Goal: Task Accomplishment & Management: Manage account settings

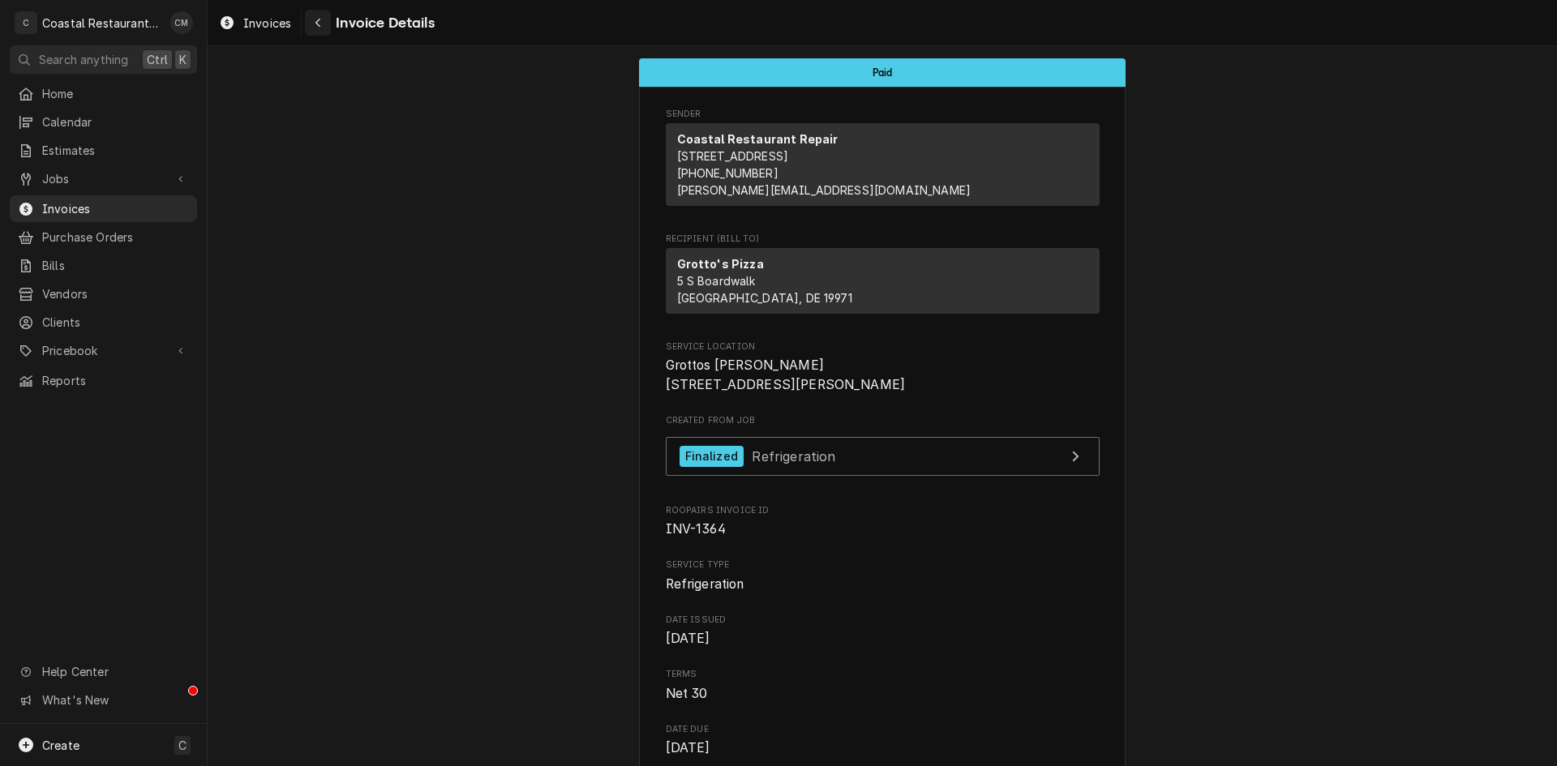
click at [322, 17] on div "Navigate back" at bounding box center [318, 23] width 16 height 16
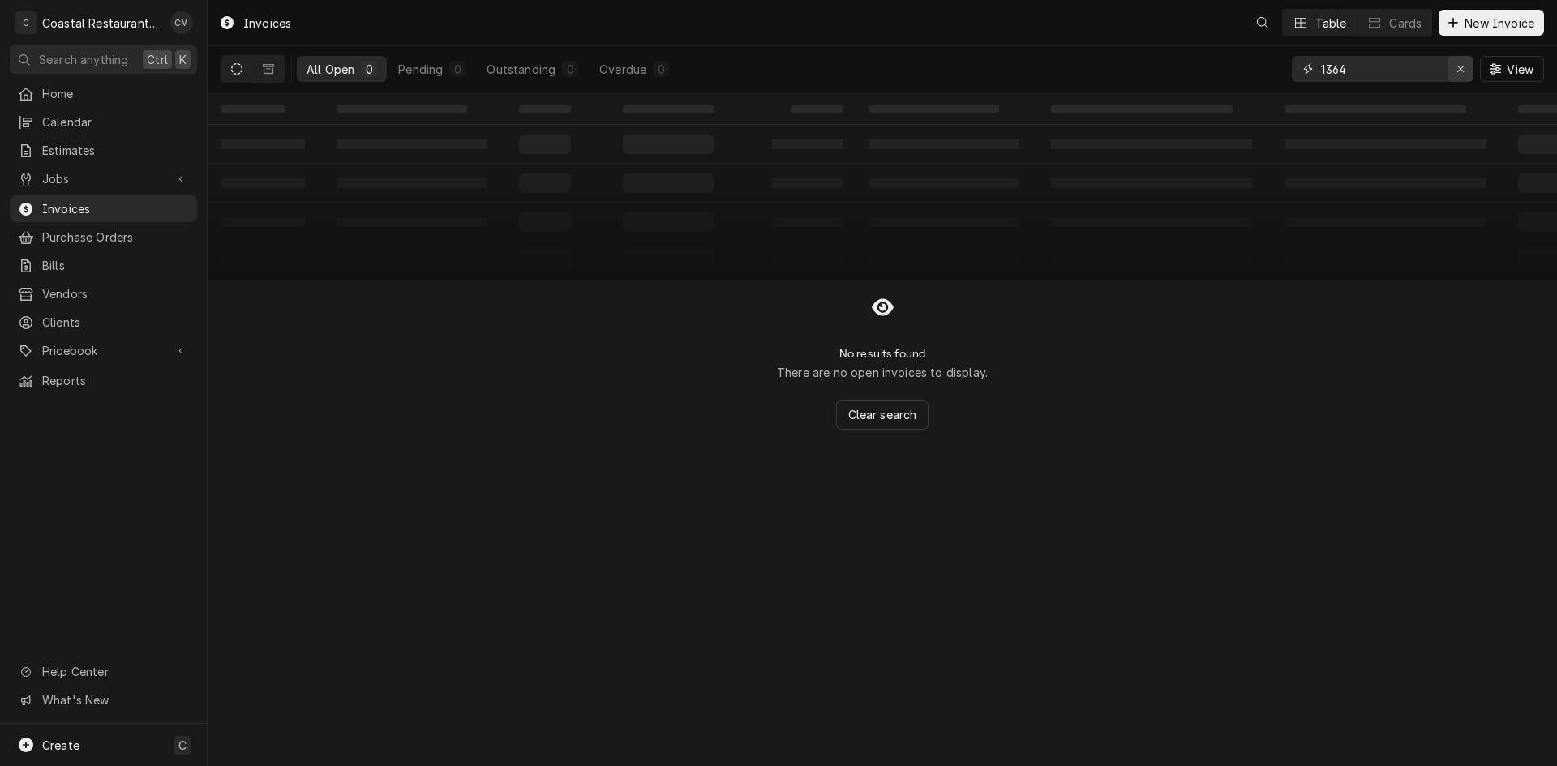
click at [1455, 71] on div "Erase input" at bounding box center [1461, 69] width 16 height 16
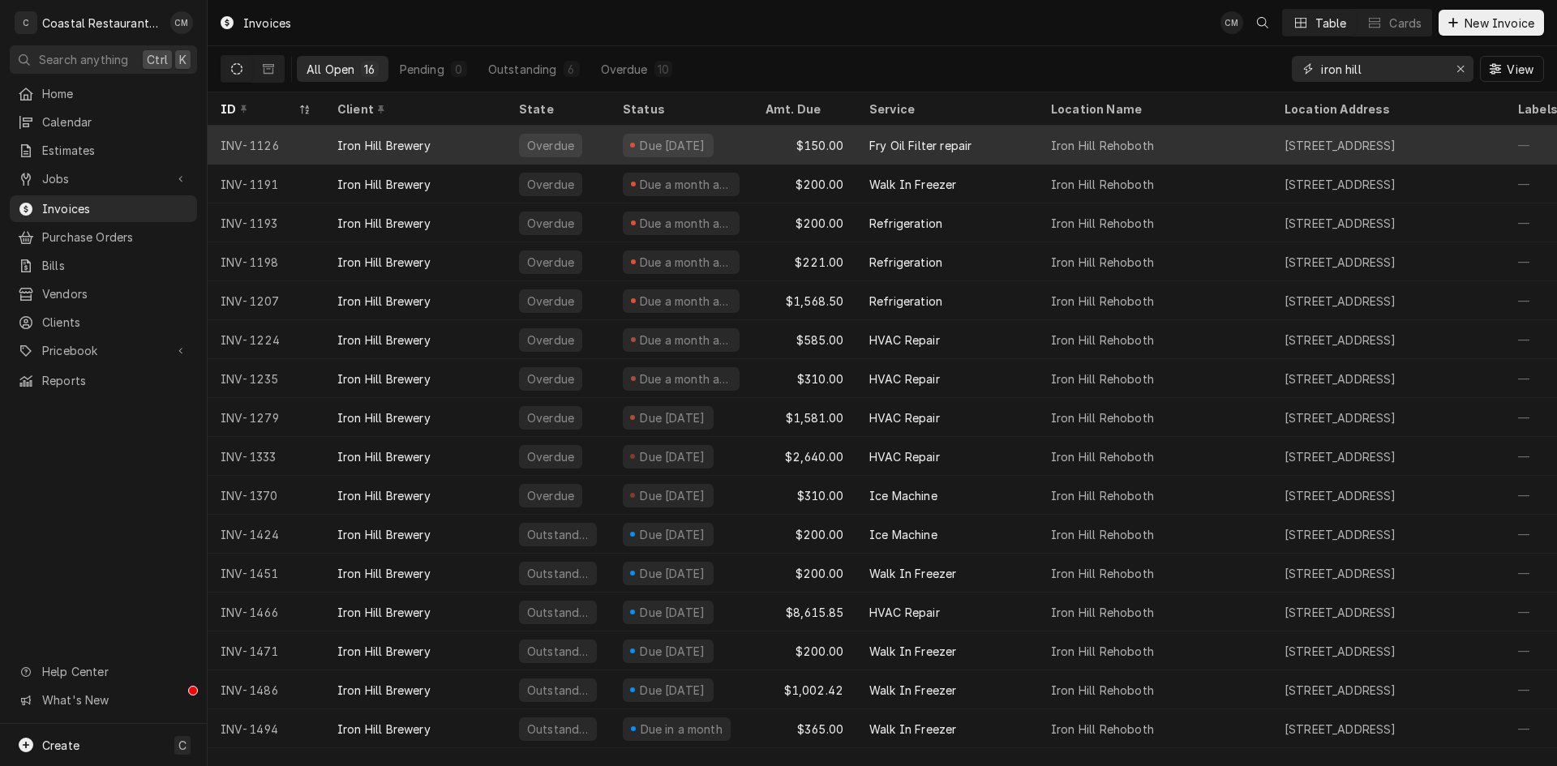
type input "iron hill"
click at [473, 146] on div "Iron Hill Brewery" at bounding box center [415, 145] width 182 height 39
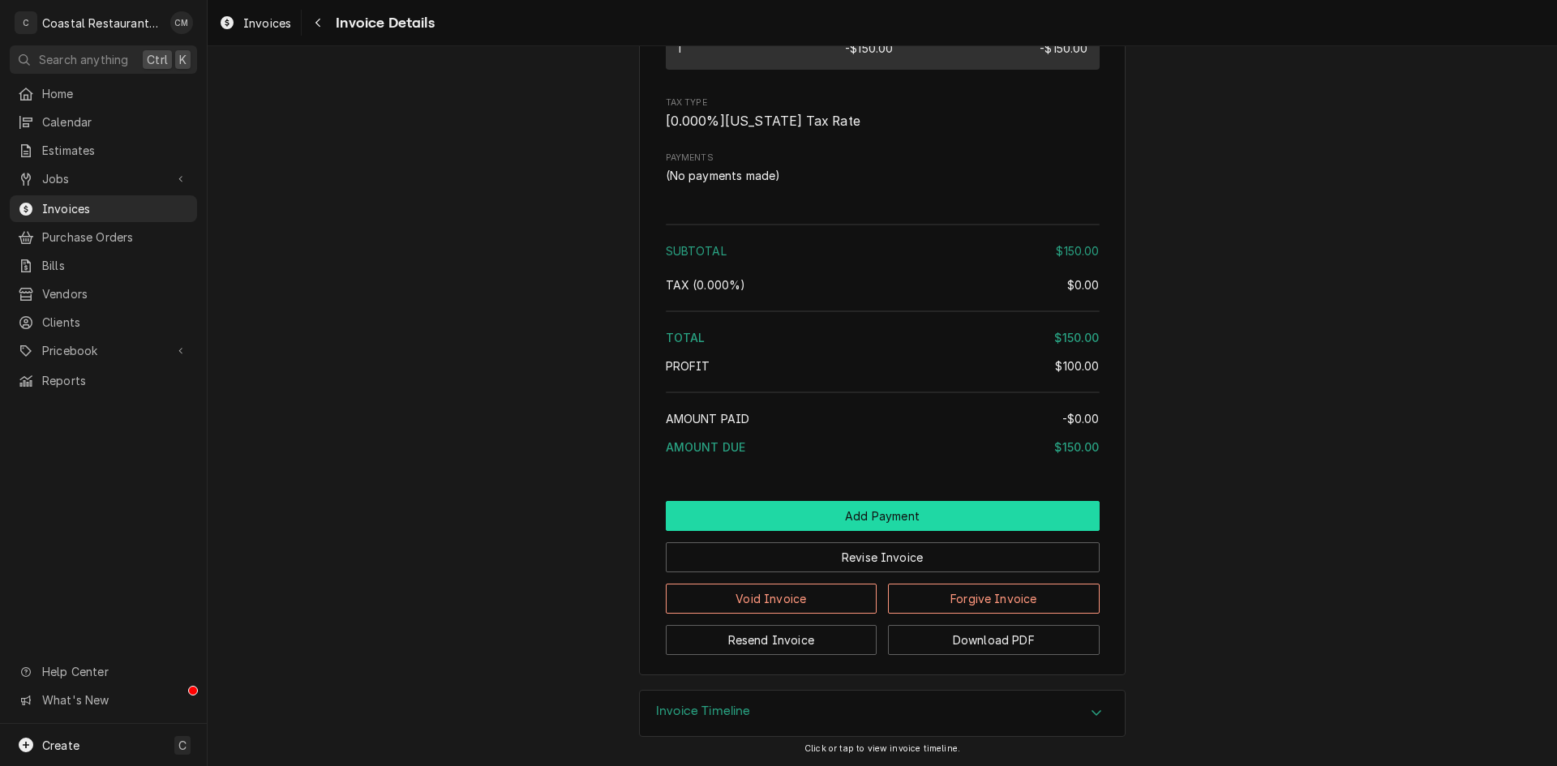
scroll to position [1566, 0]
click at [840, 524] on button "Add Payment" at bounding box center [883, 516] width 434 height 30
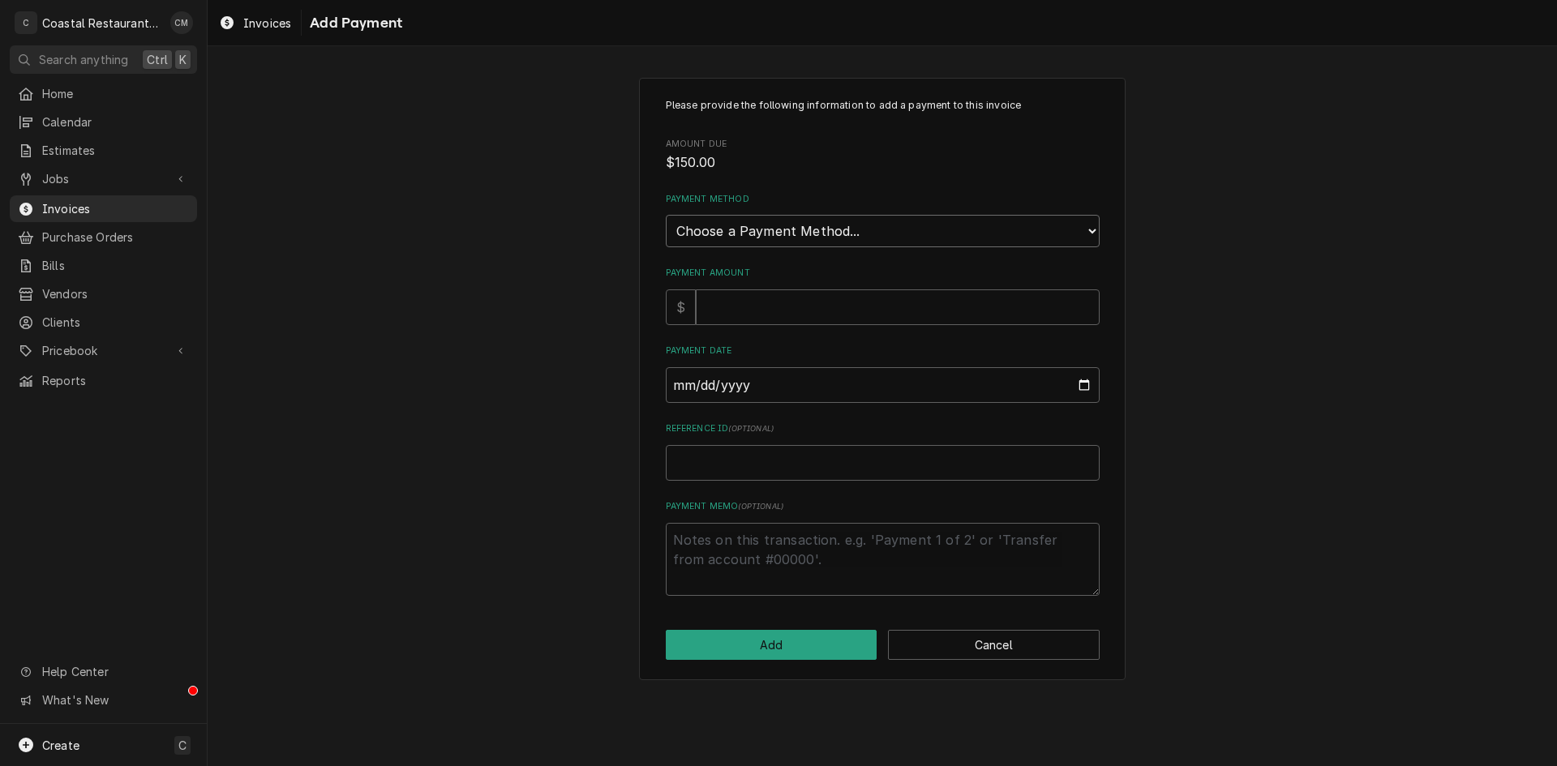
drag, startPoint x: 783, startPoint y: 227, endPoint x: 783, endPoint y: 242, distance: 14.6
click at [783, 227] on select "Choose a Payment Method... Cash Check Credit/Debit Card ACH/eCheck Other" at bounding box center [883, 231] width 434 height 32
select select "2"
click at [666, 215] on select "Choose a Payment Method... Cash Check Credit/Debit Card ACH/eCheck Other" at bounding box center [883, 231] width 434 height 32
click at [762, 307] on input "Payment Amount" at bounding box center [898, 308] width 404 height 36
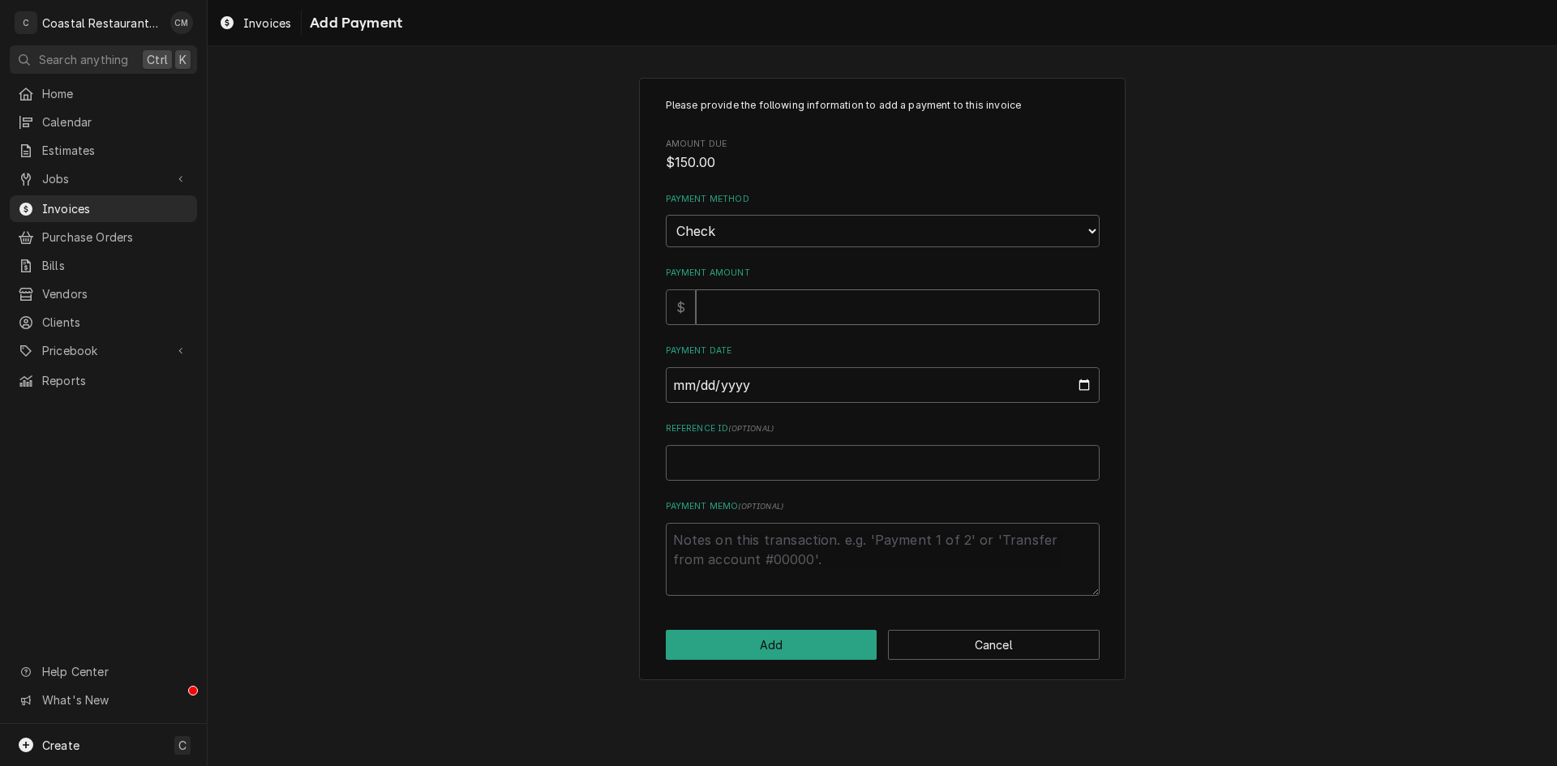
type textarea "x"
type input "1"
type textarea "x"
type input "15"
type textarea "x"
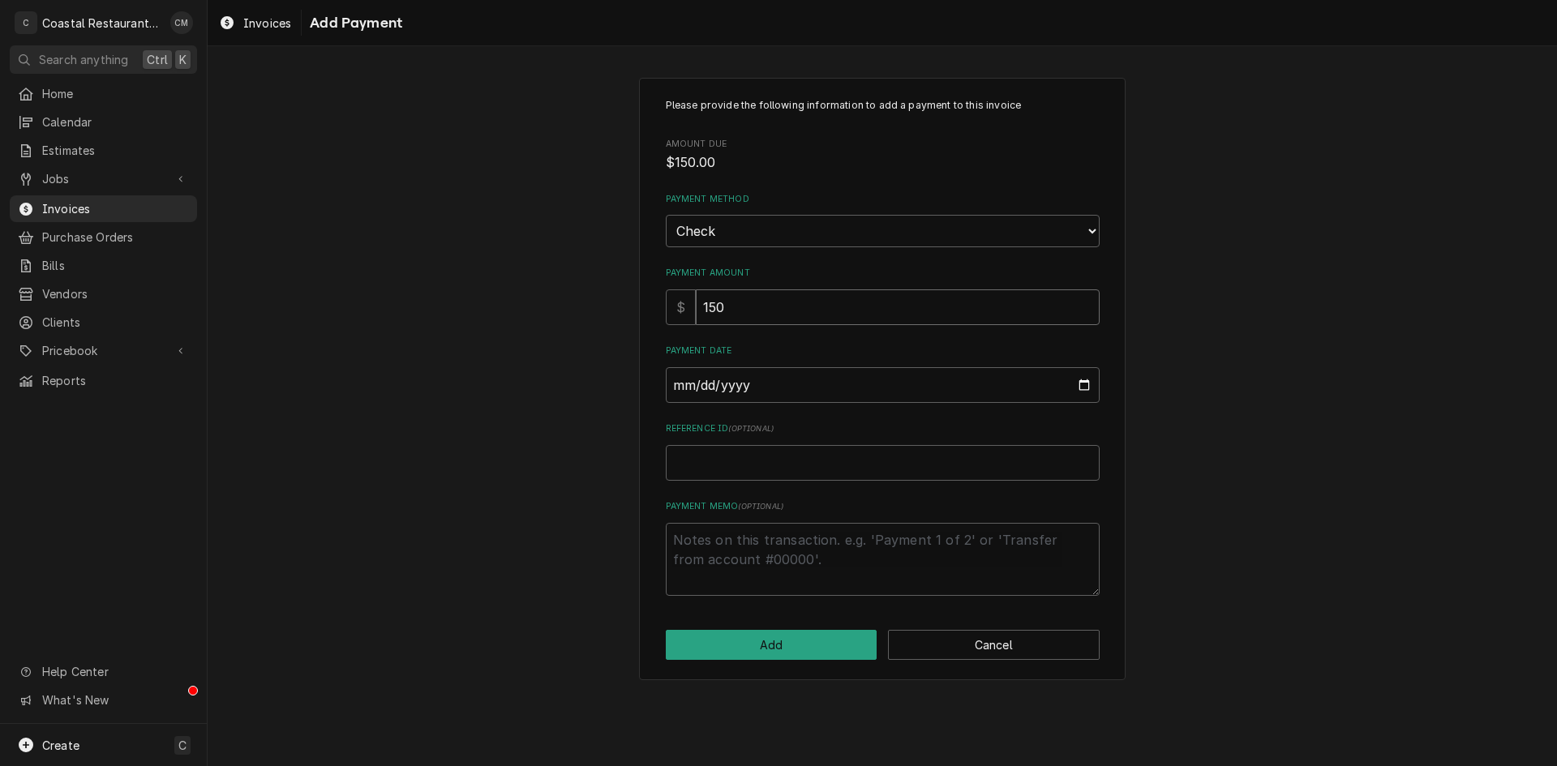
type input "150"
type input "0002-08-19"
type textarea "x"
type input "0020-08-19"
type textarea "x"
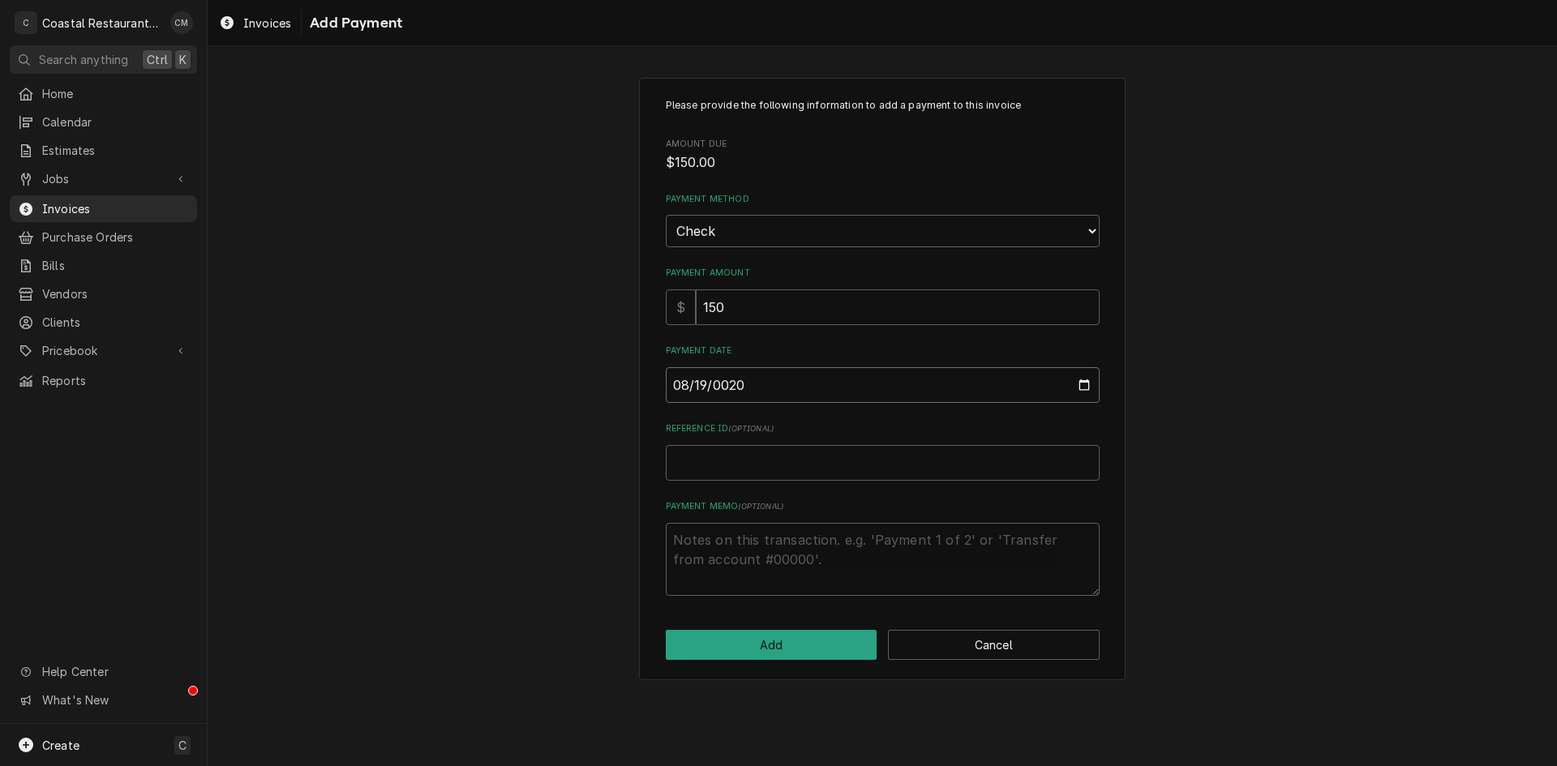
type input "0202-08-19"
type textarea "x"
type input "2025-08-19"
type textarea "x"
type input "4"
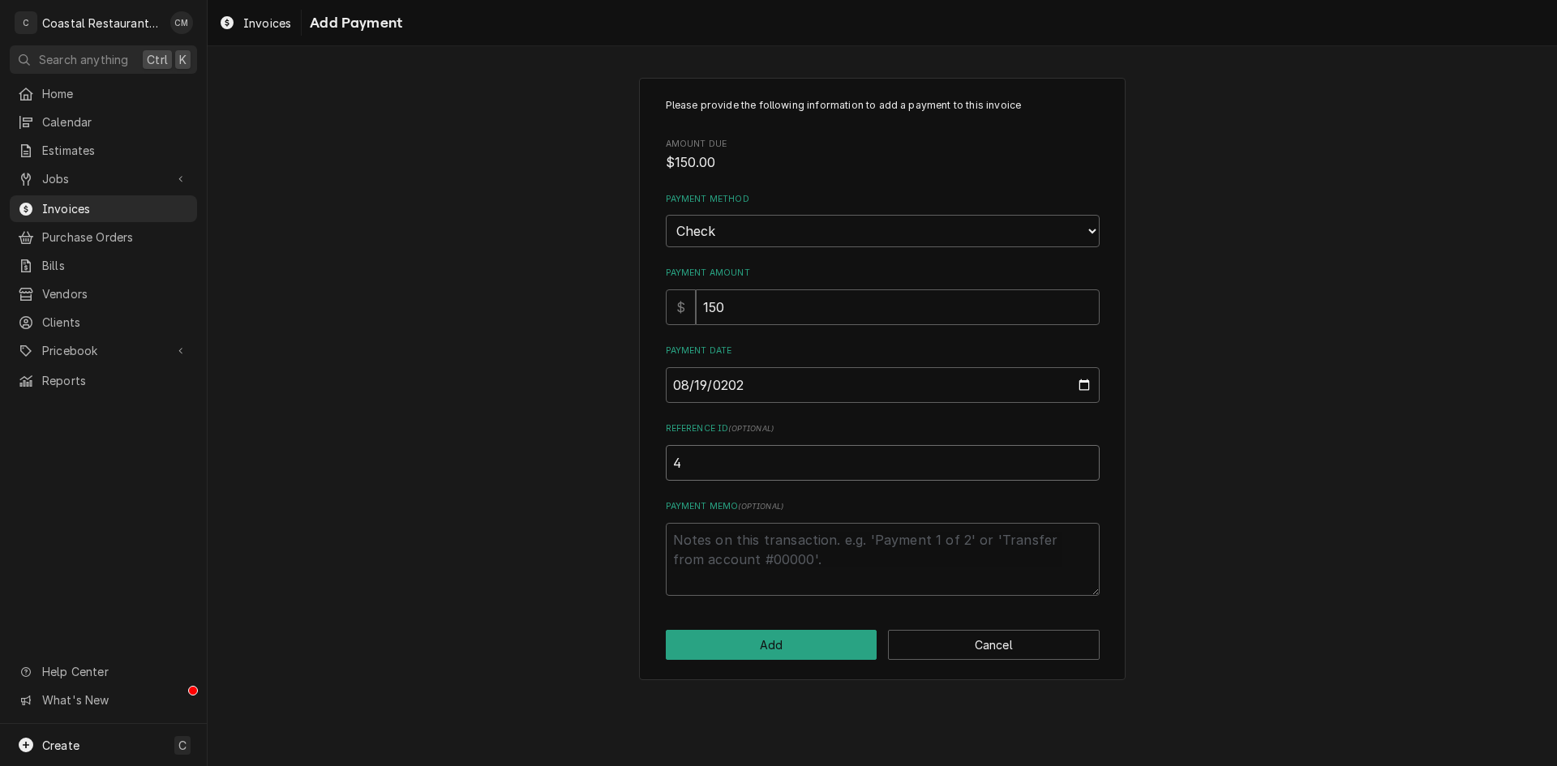
type textarea "x"
type input "40"
type textarea "x"
type input "406"
type textarea "x"
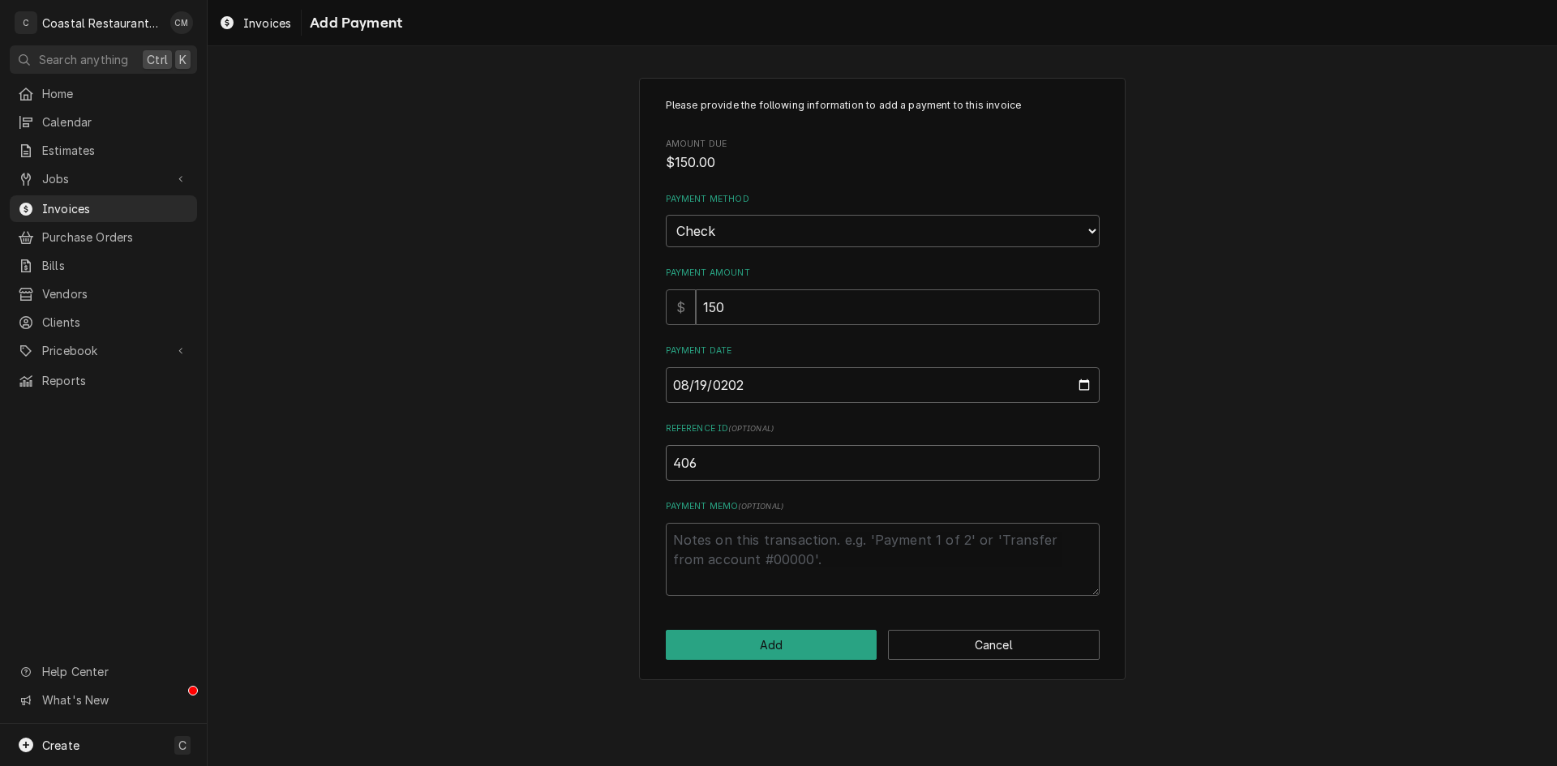
type input "4064"
type textarea "x"
type input "40649"
type textarea "x"
type input "406493"
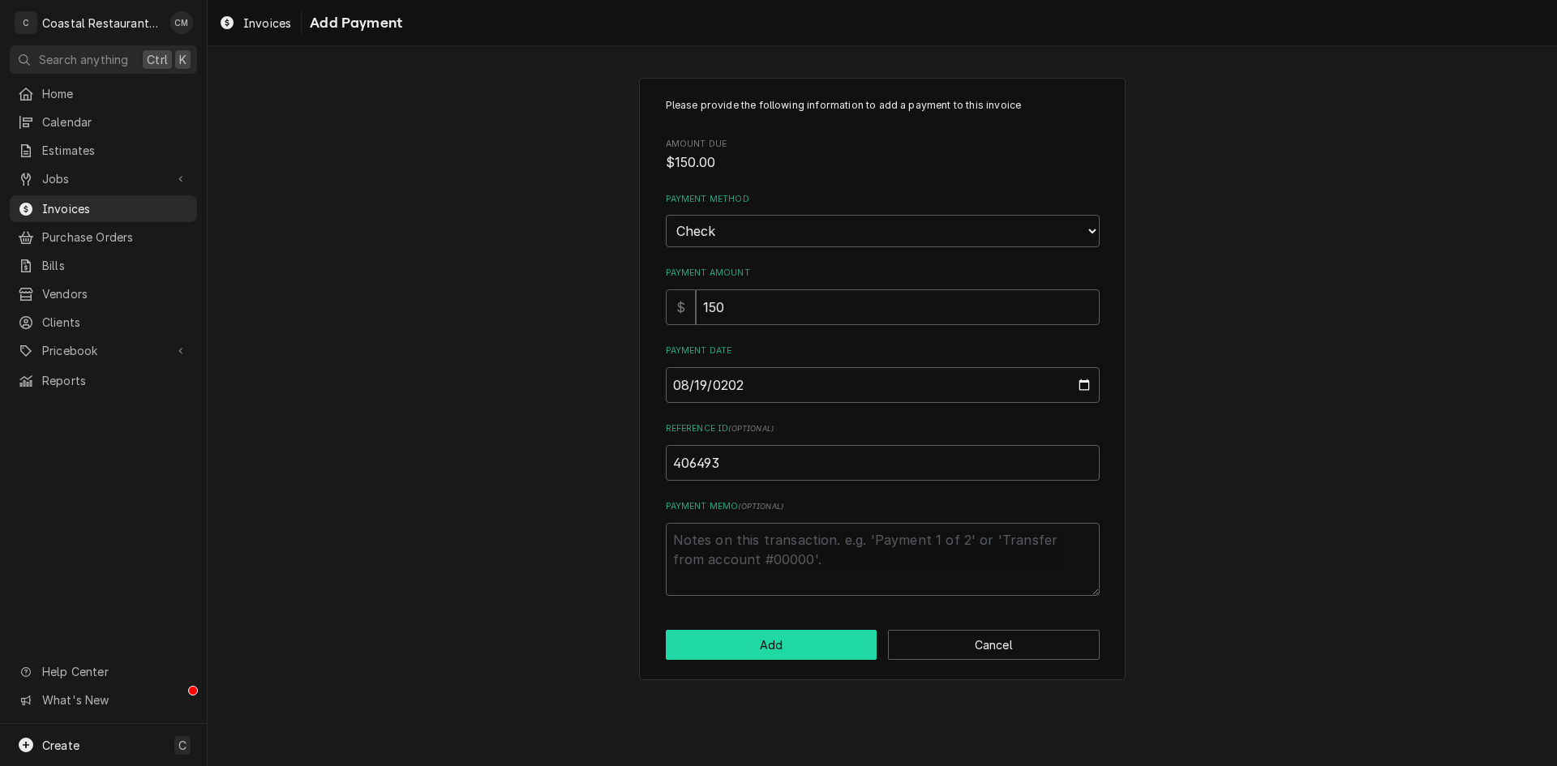
click button "Add" at bounding box center [772, 645] width 212 height 30
type textarea "x"
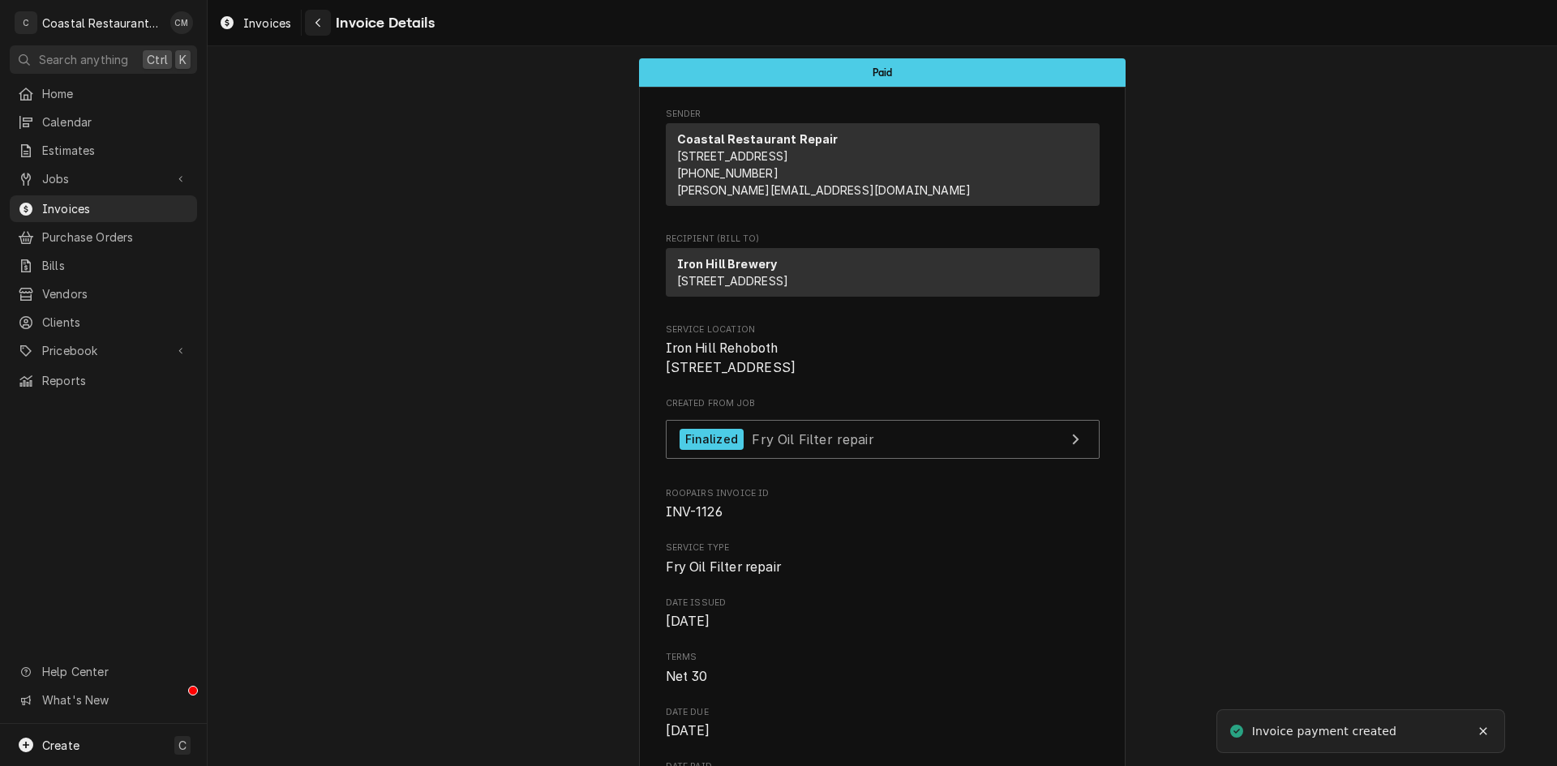
click at [324, 21] on div "Navigate back" at bounding box center [318, 23] width 16 height 16
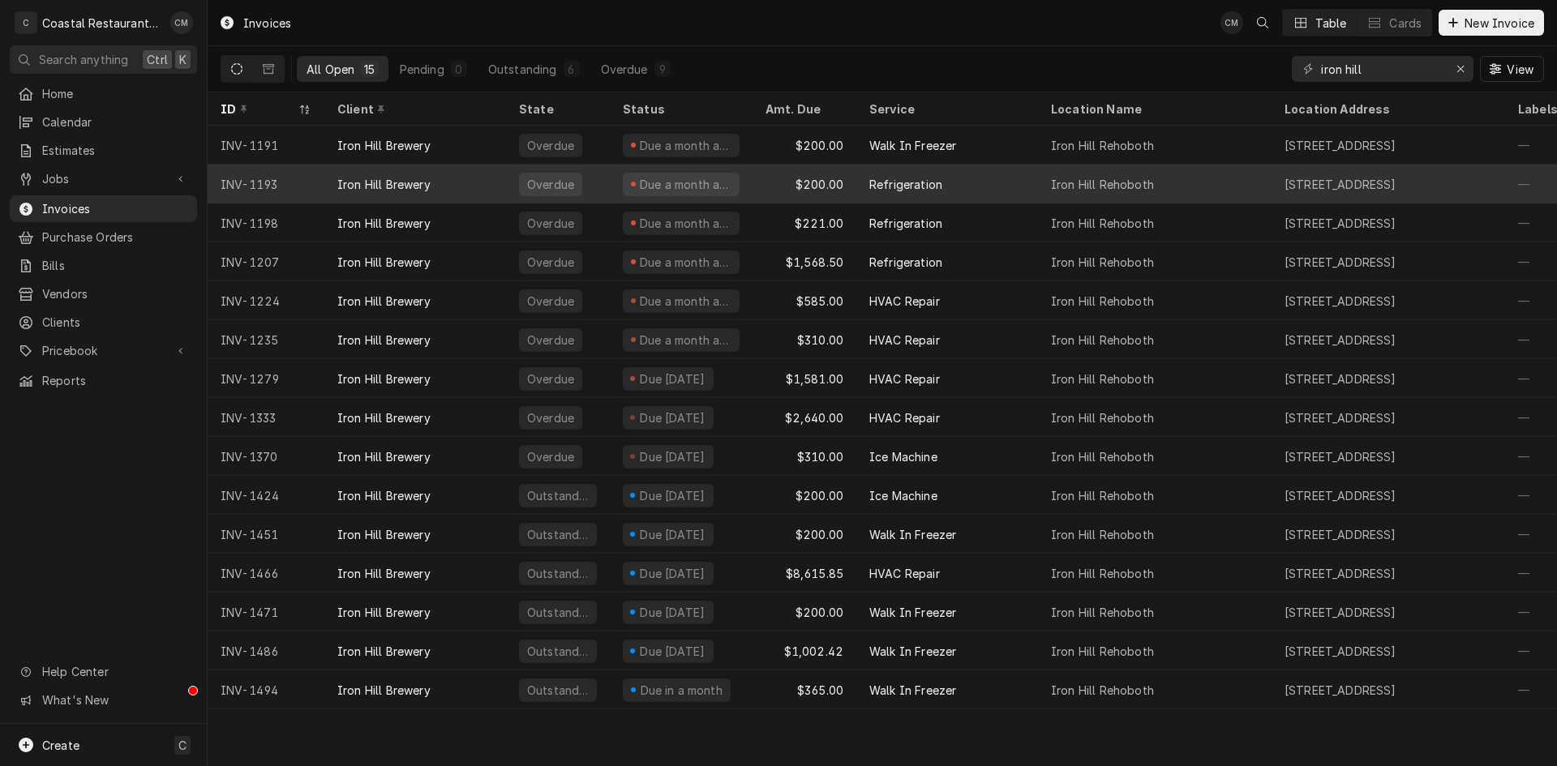
click at [302, 180] on div "INV-1193" at bounding box center [266, 184] width 117 height 39
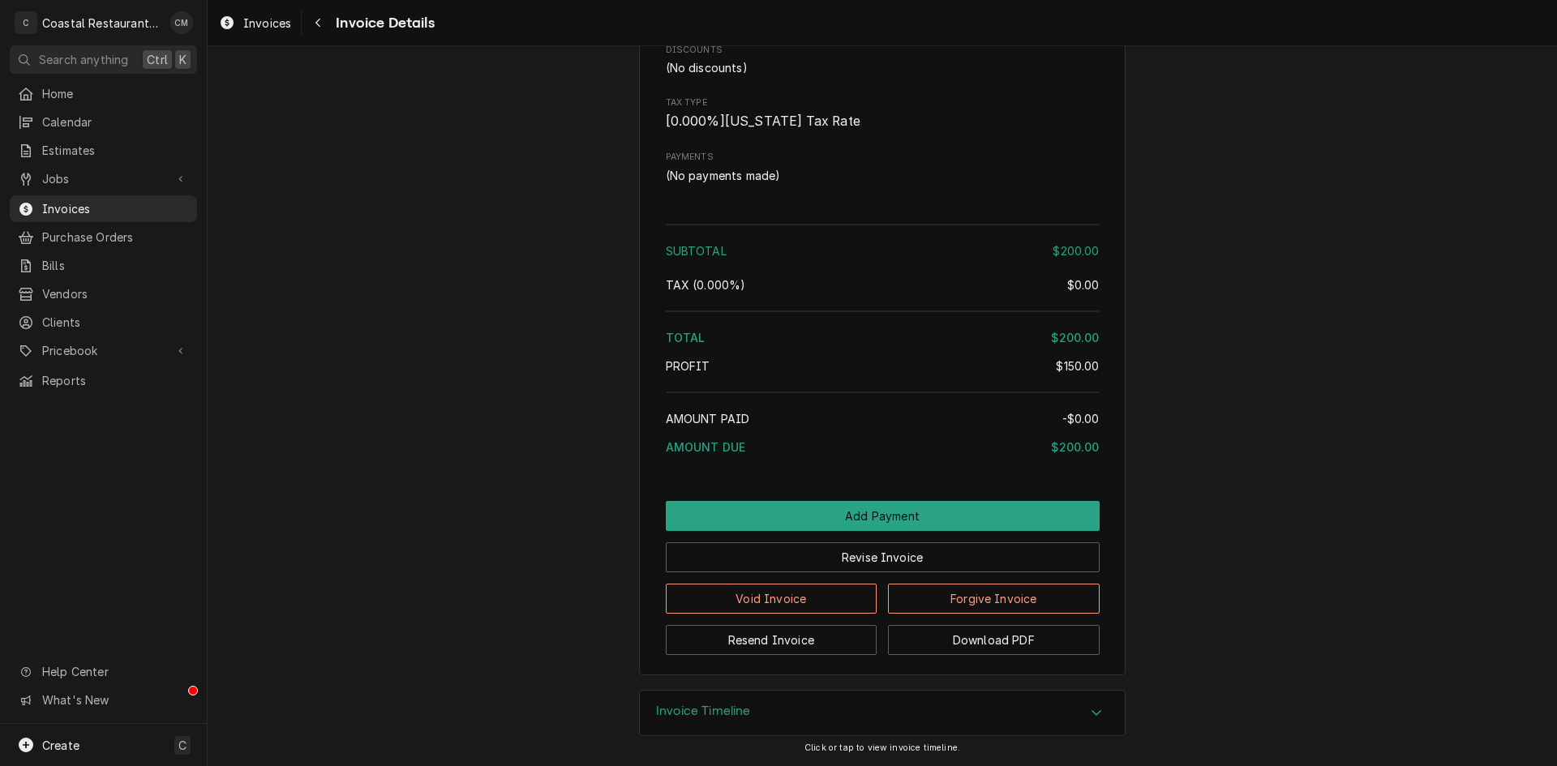
scroll to position [1457, 0]
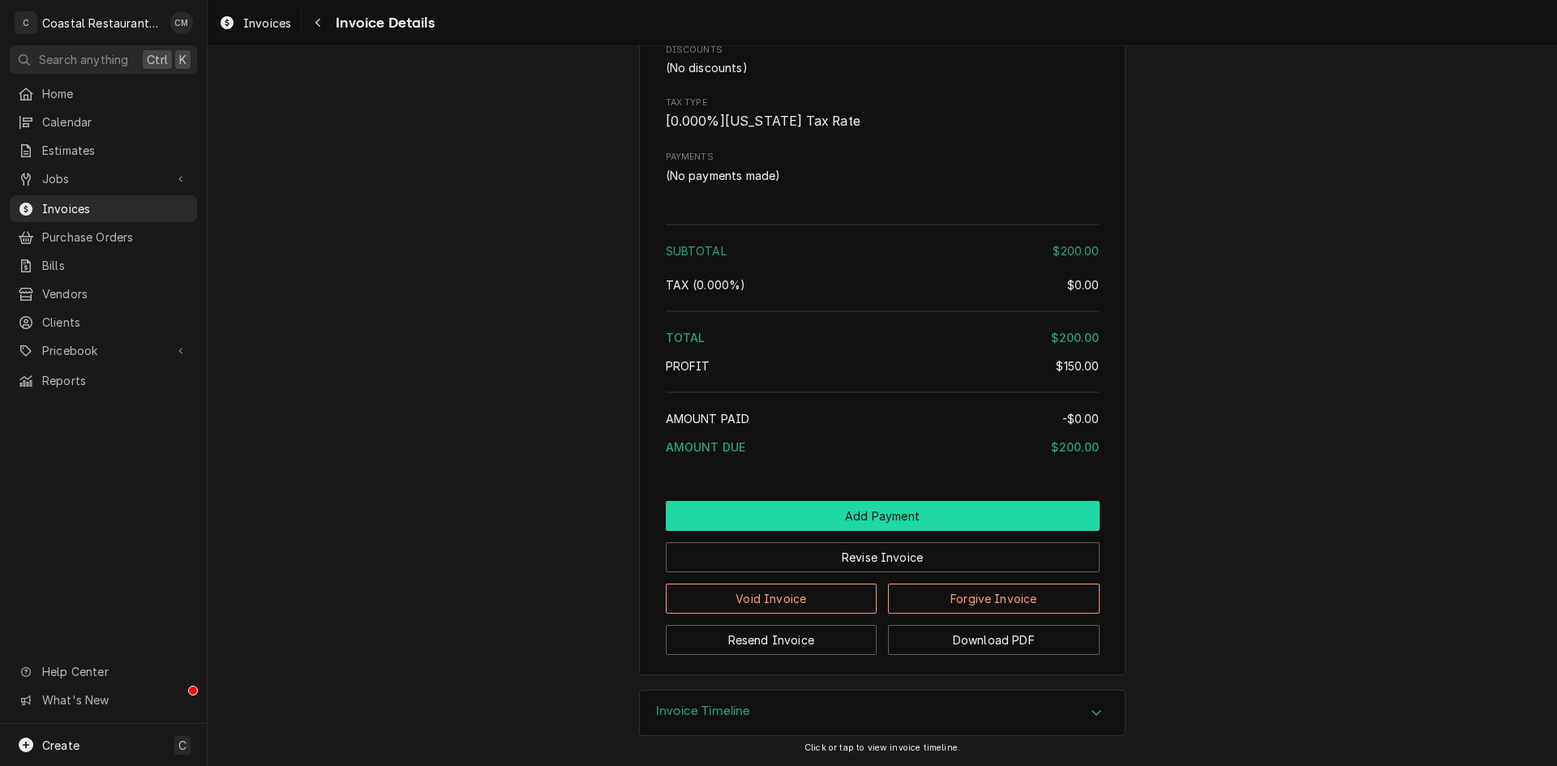
click at [837, 509] on button "Add Payment" at bounding box center [883, 516] width 434 height 30
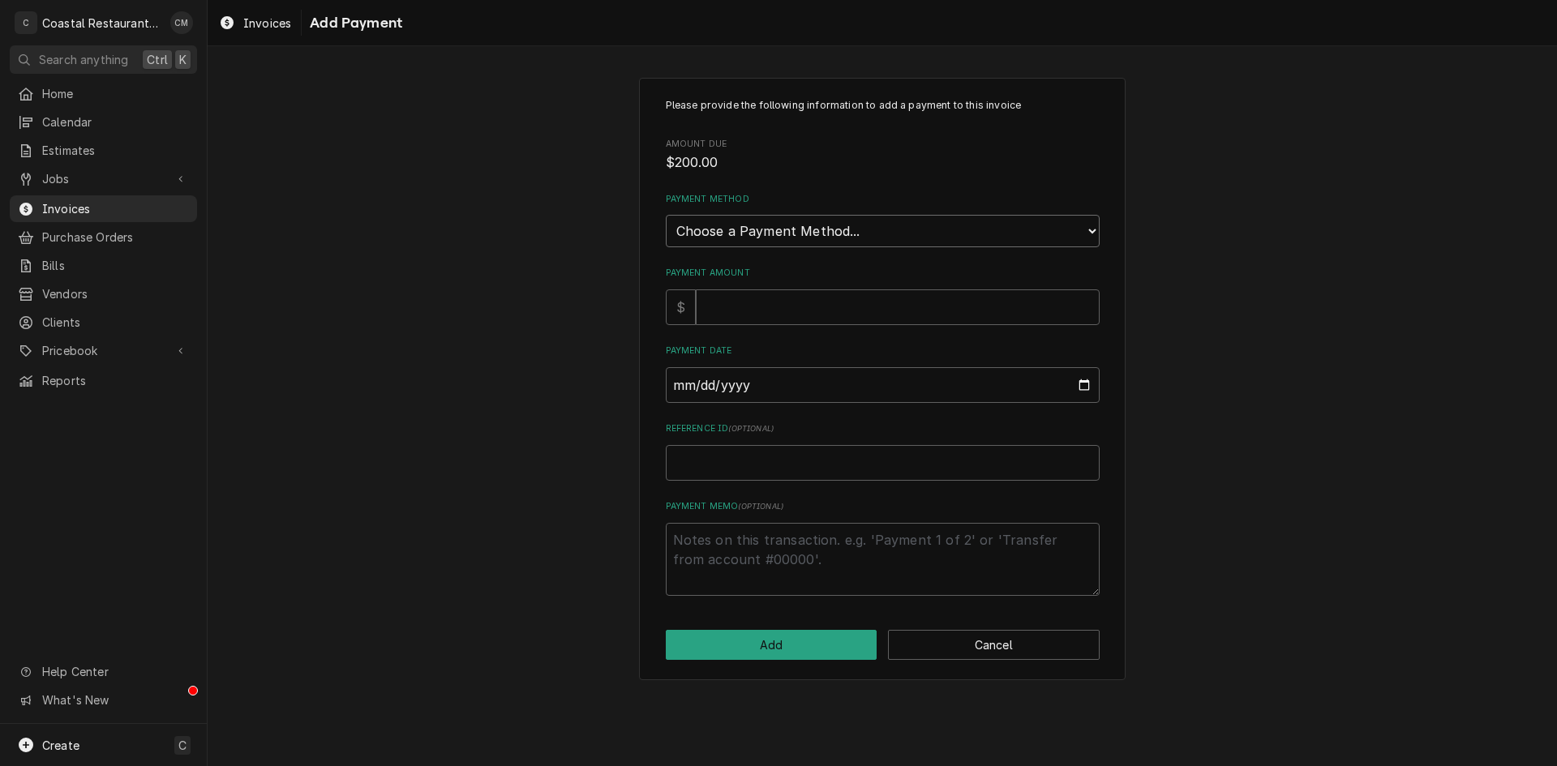
click at [809, 242] on select "Choose a Payment Method... Cash Check Credit/Debit Card ACH/eCheck Other" at bounding box center [883, 231] width 434 height 32
select select "2"
click at [666, 215] on select "Choose a Payment Method... Cash Check Credit/Debit Card ACH/eCheck Other" at bounding box center [883, 231] width 434 height 32
click at [780, 316] on input "Payment Amount" at bounding box center [898, 308] width 404 height 36
type textarea "x"
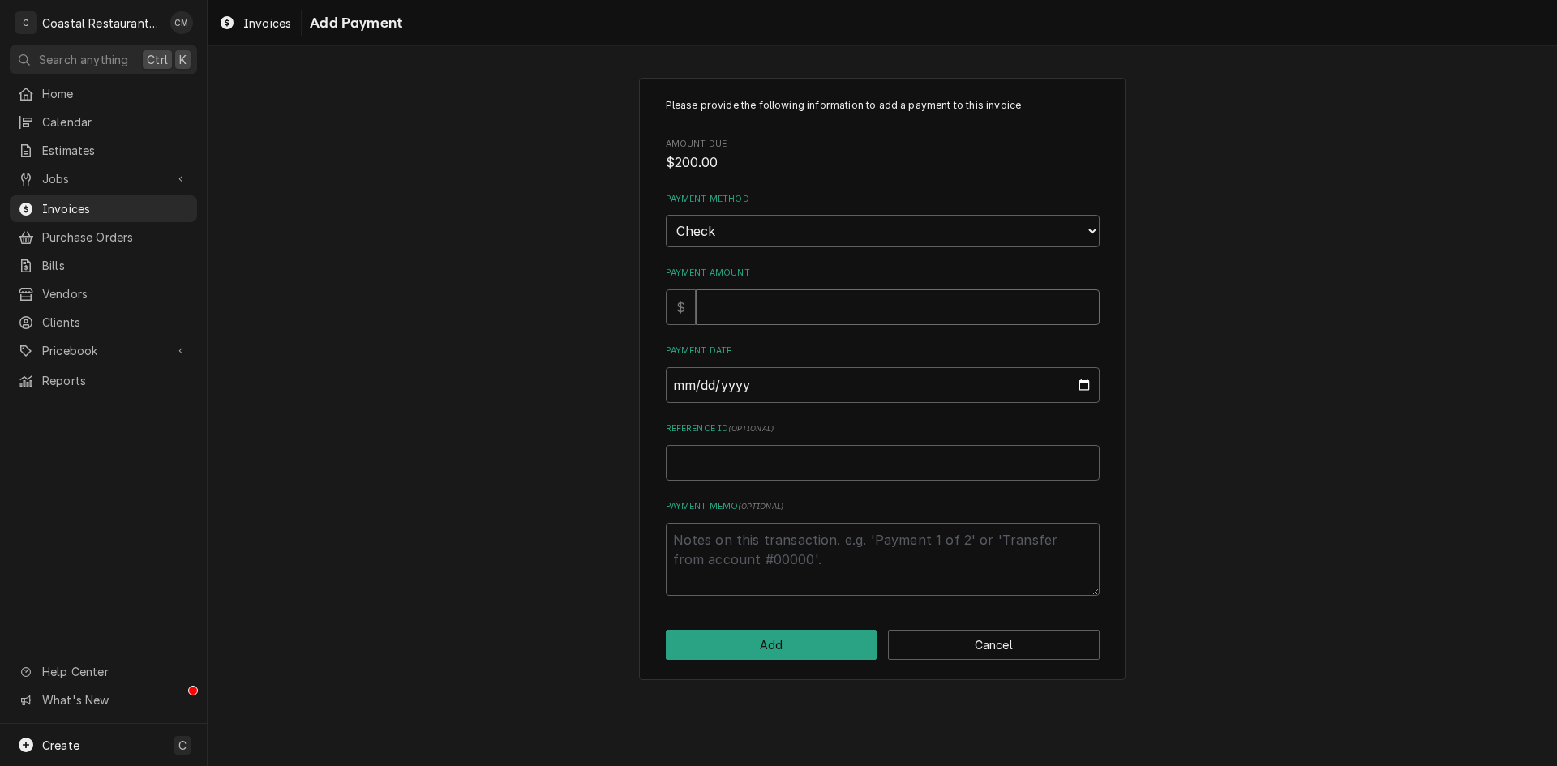
type input "2"
type textarea "x"
type input "20"
type textarea "x"
type input "200"
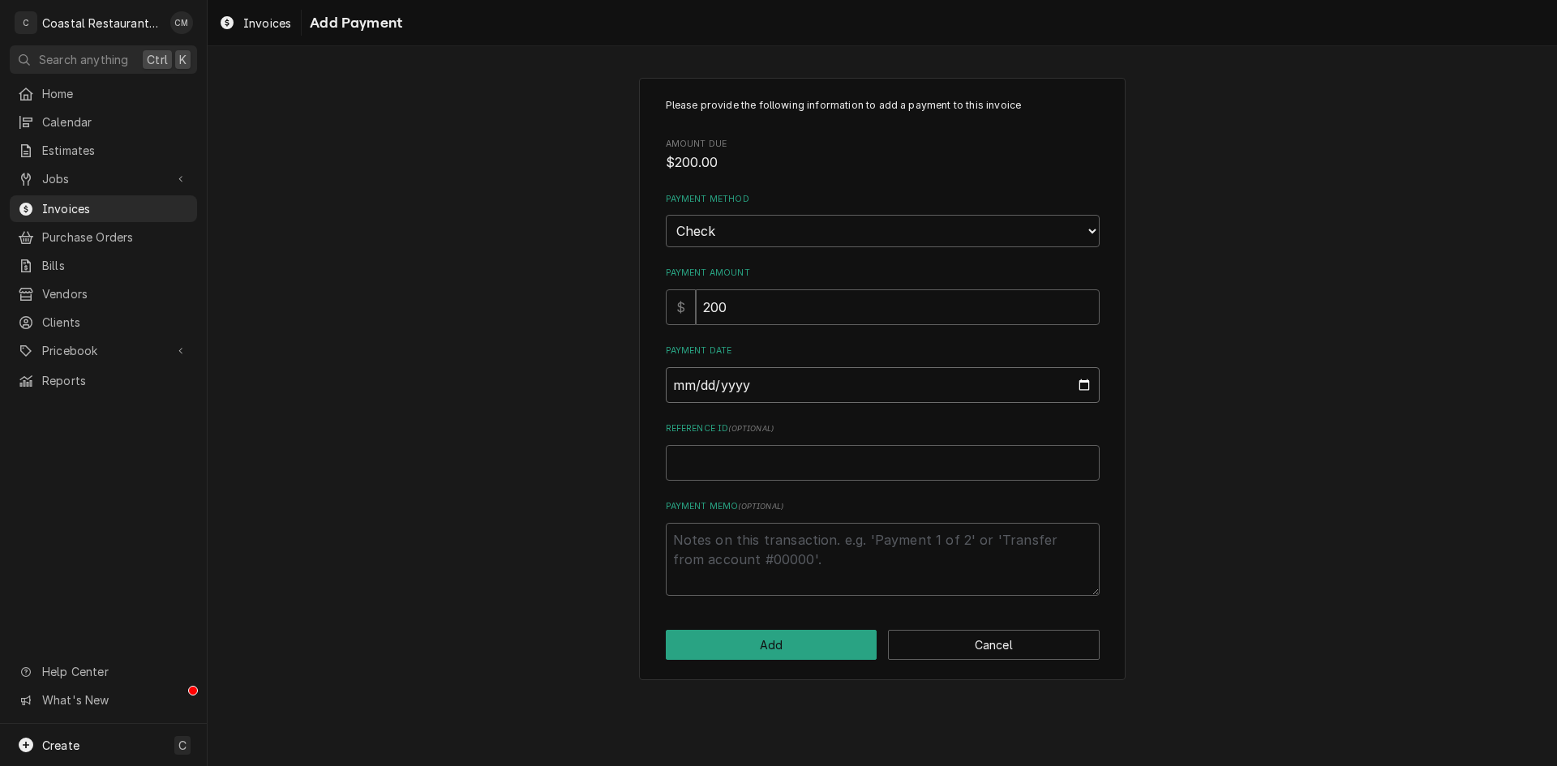
type input "0002-08-19"
type textarea "x"
type input "0020-08-19"
type textarea "x"
type input "0202-08-19"
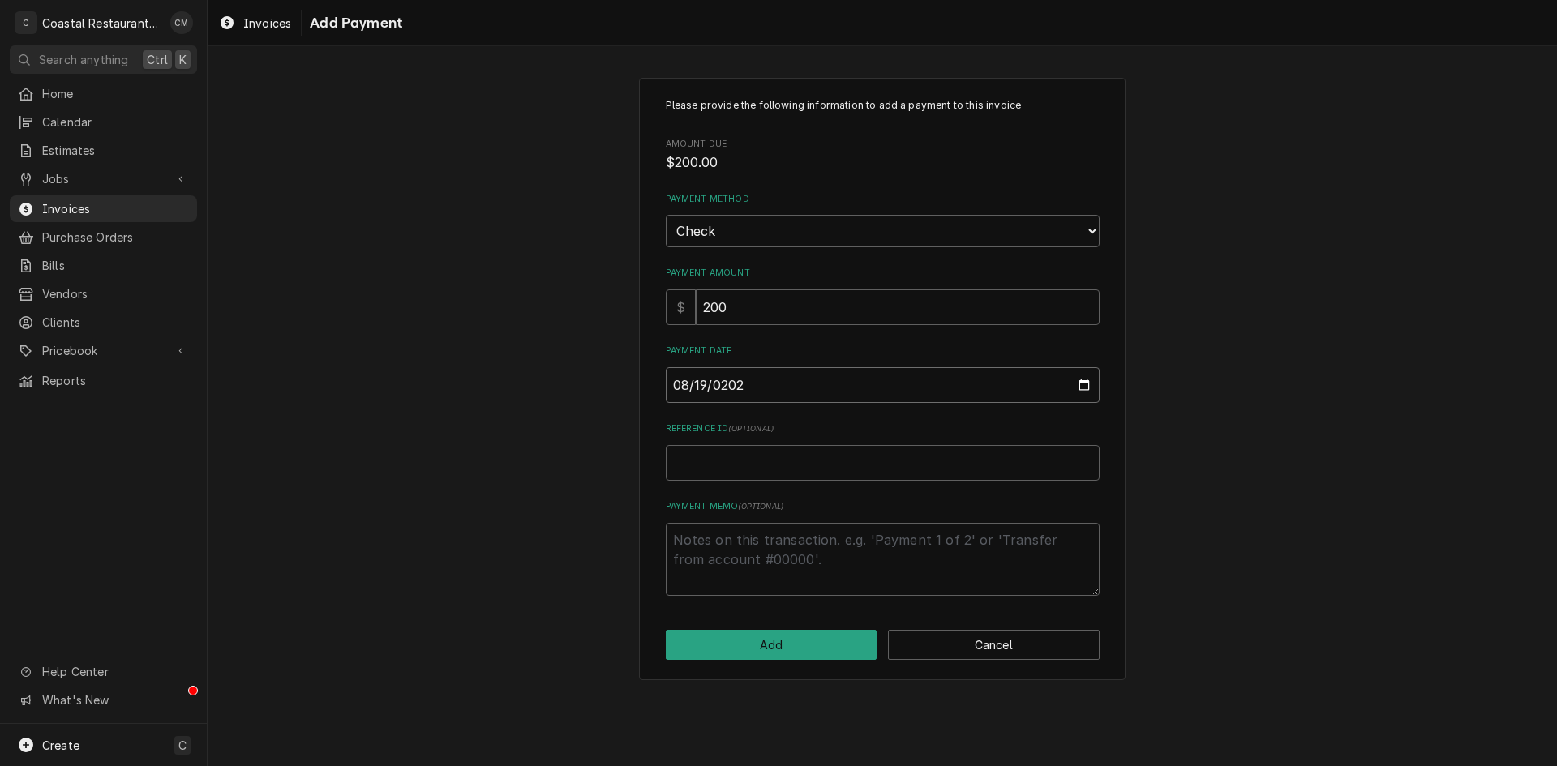
type textarea "x"
type input "[DATE]"
type textarea "x"
type input "4"
type textarea "x"
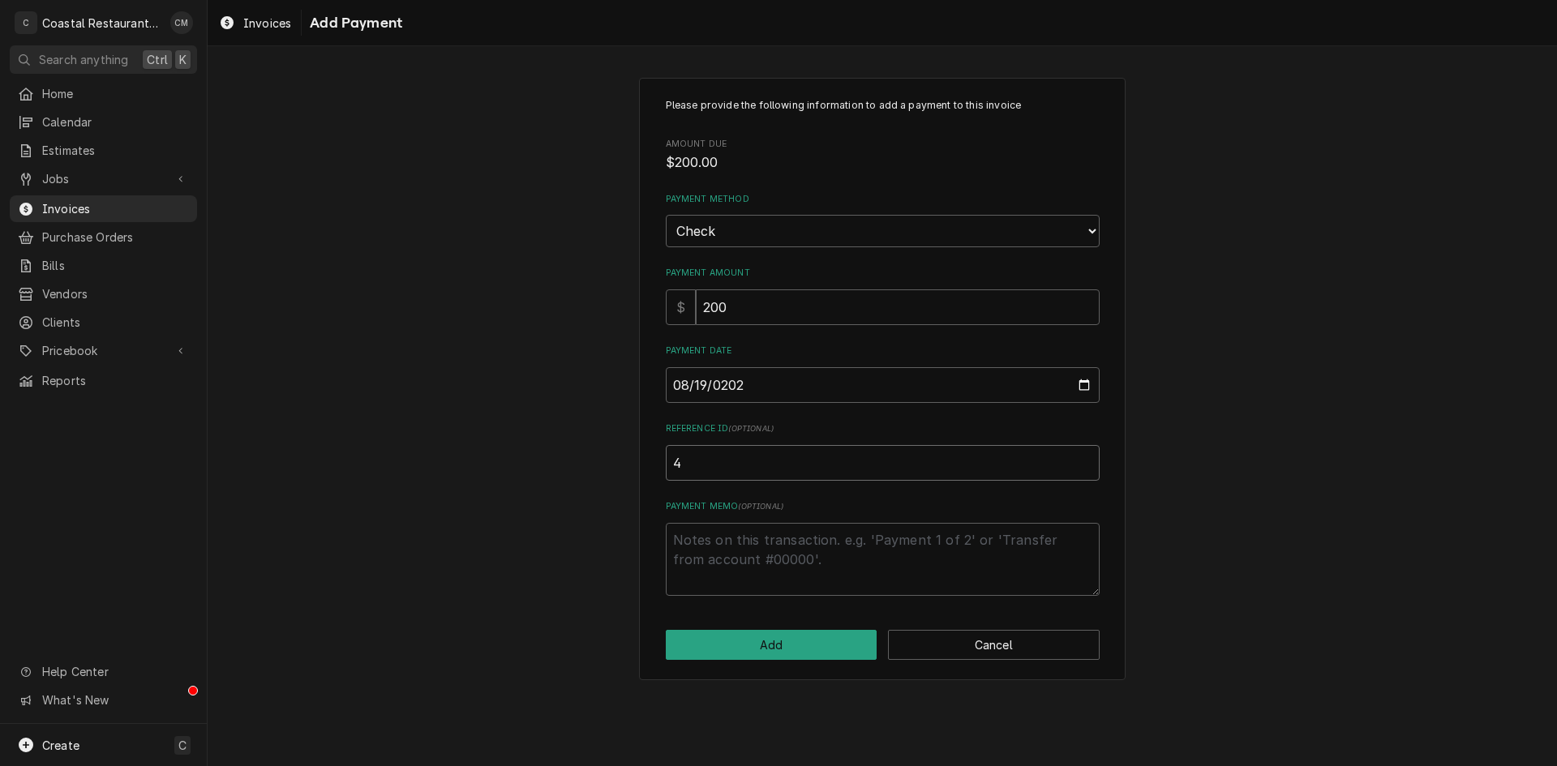
type input "40"
type textarea "x"
type input "406"
type textarea "x"
type input "4064"
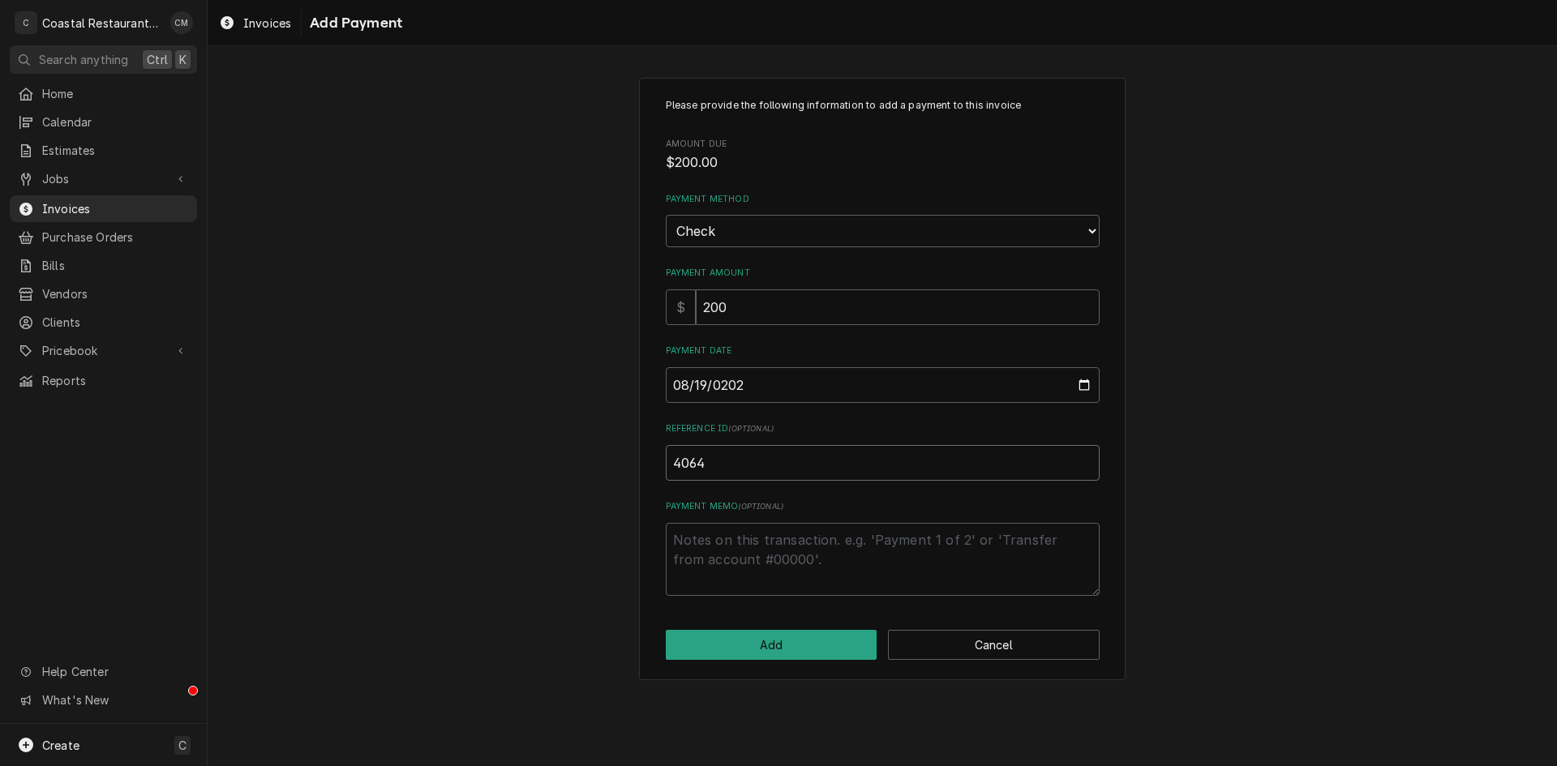
type textarea "x"
type input "40649"
type textarea "x"
type input "406493"
click button "Add" at bounding box center [772, 645] width 212 height 30
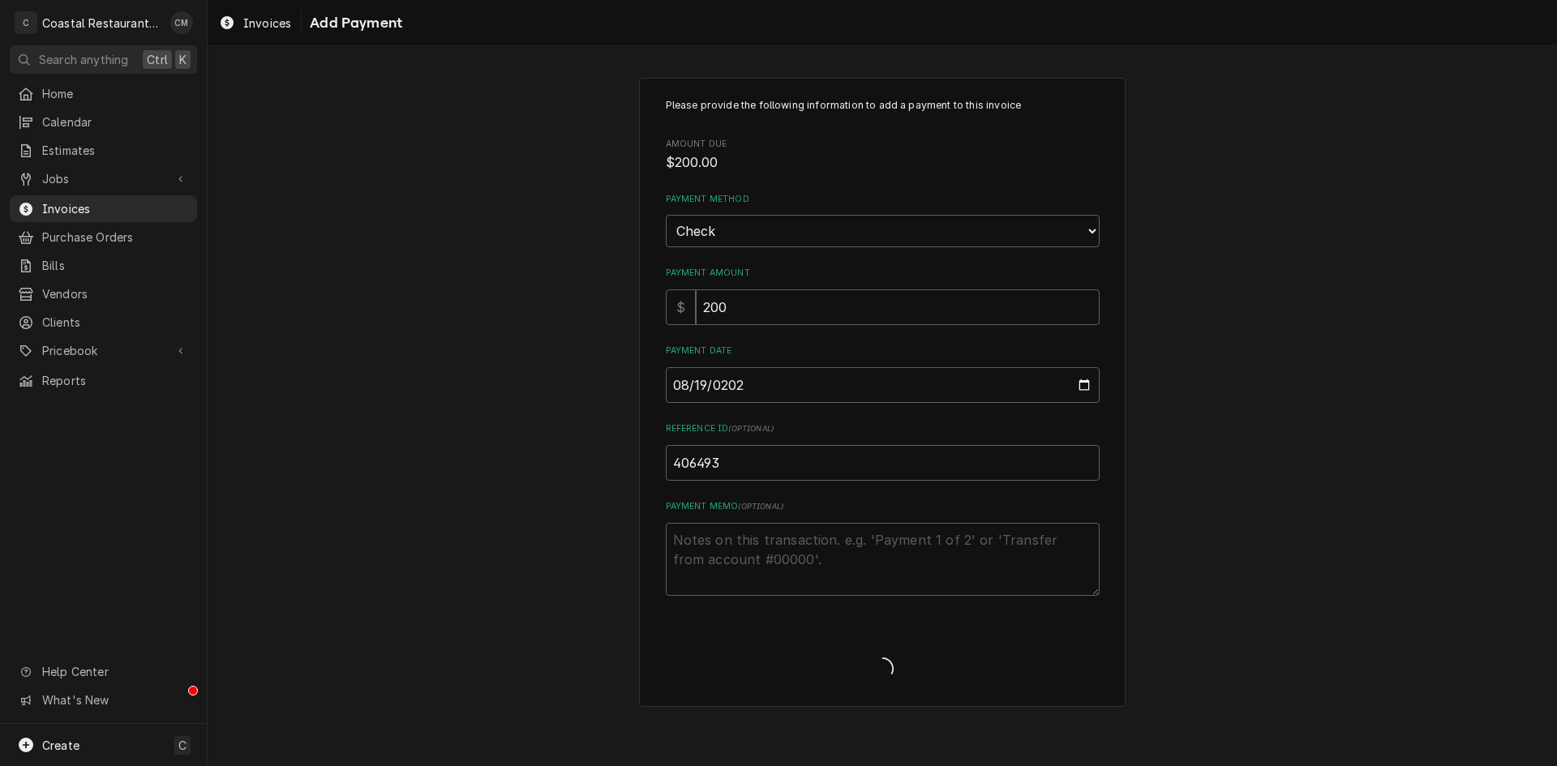
type textarea "x"
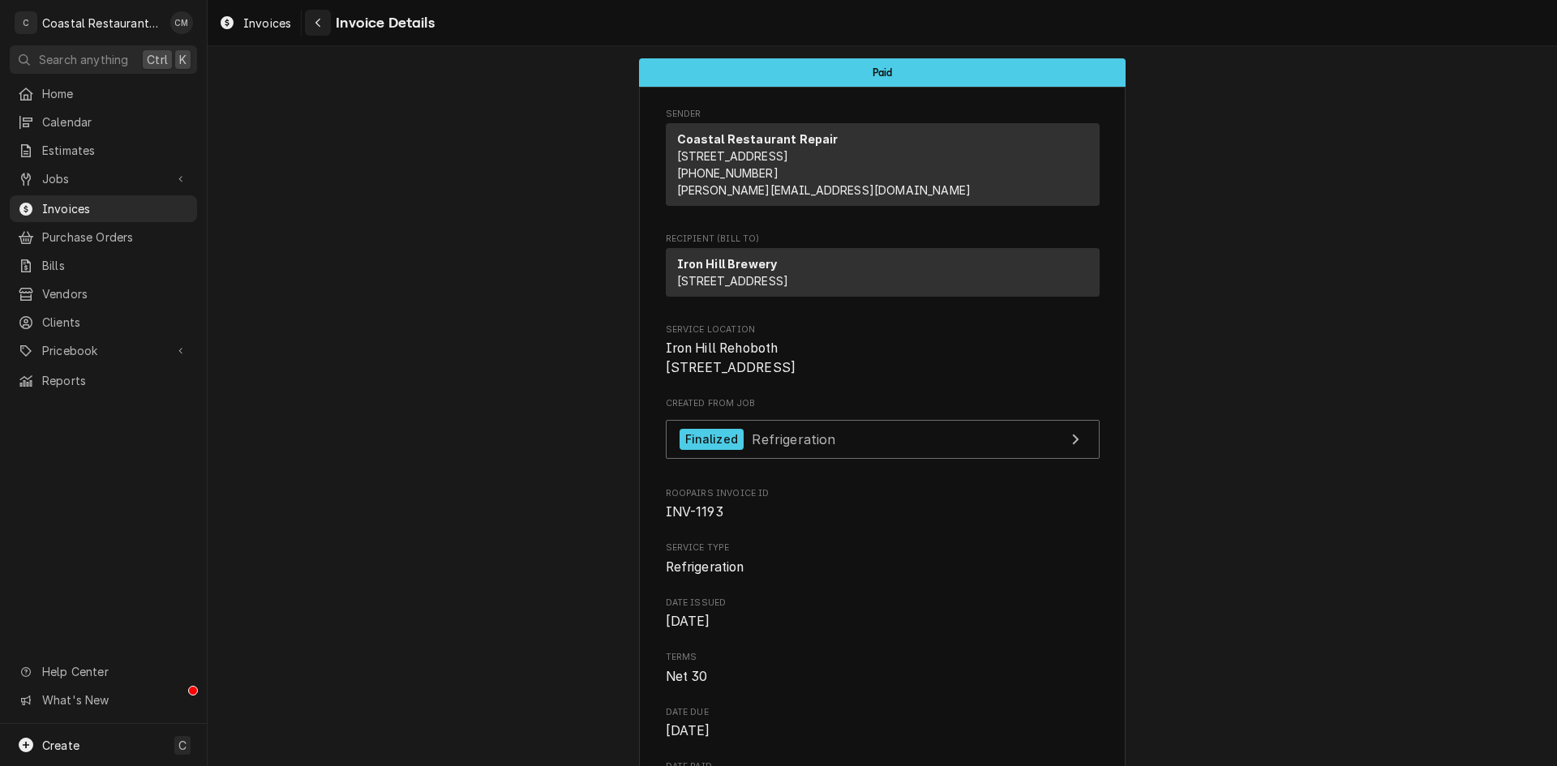
click at [315, 19] on icon "Navigate back" at bounding box center [318, 22] width 7 height 11
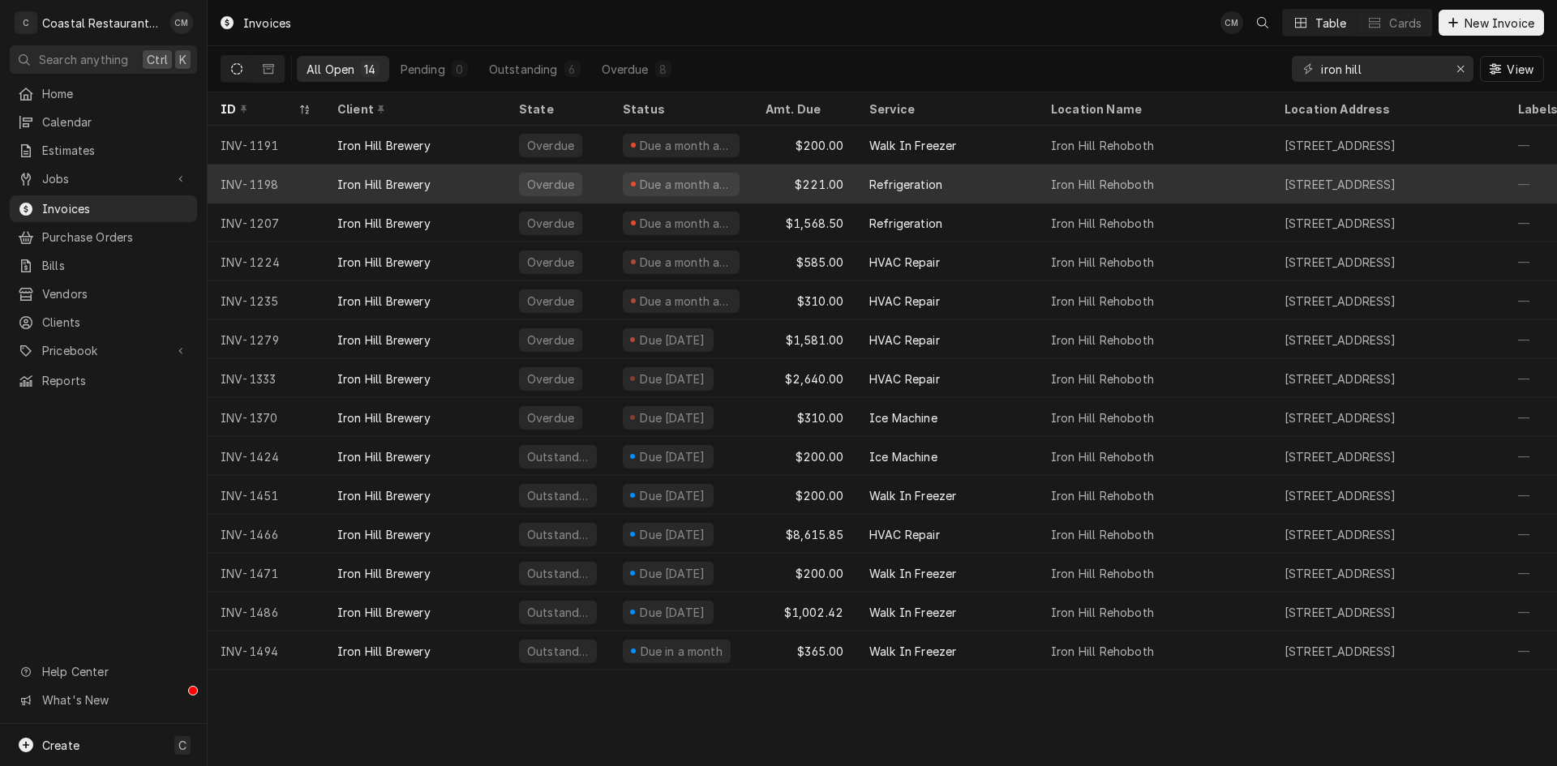
click at [449, 182] on div "Iron Hill Brewery" at bounding box center [415, 184] width 182 height 39
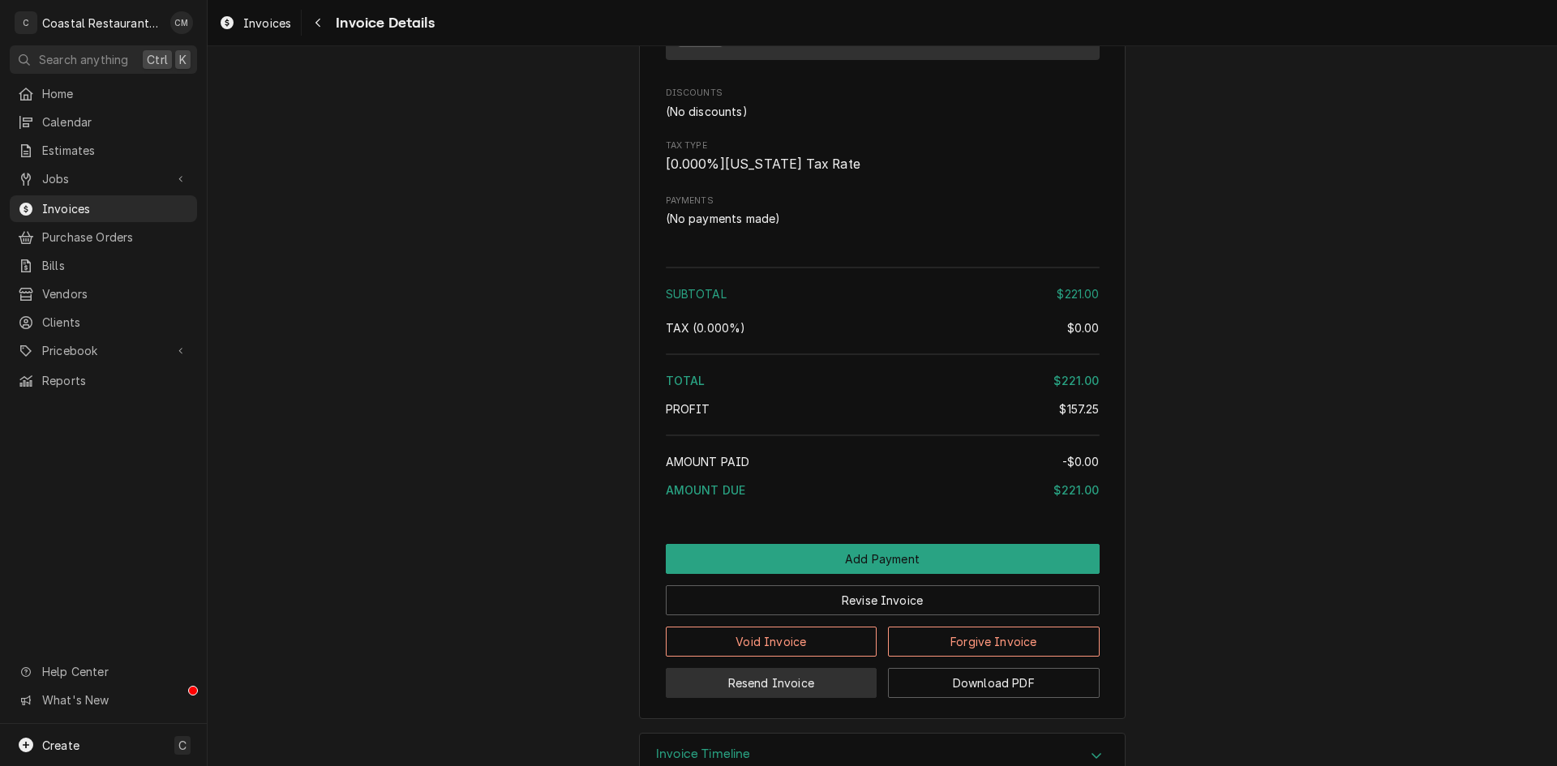
scroll to position [1745, 0]
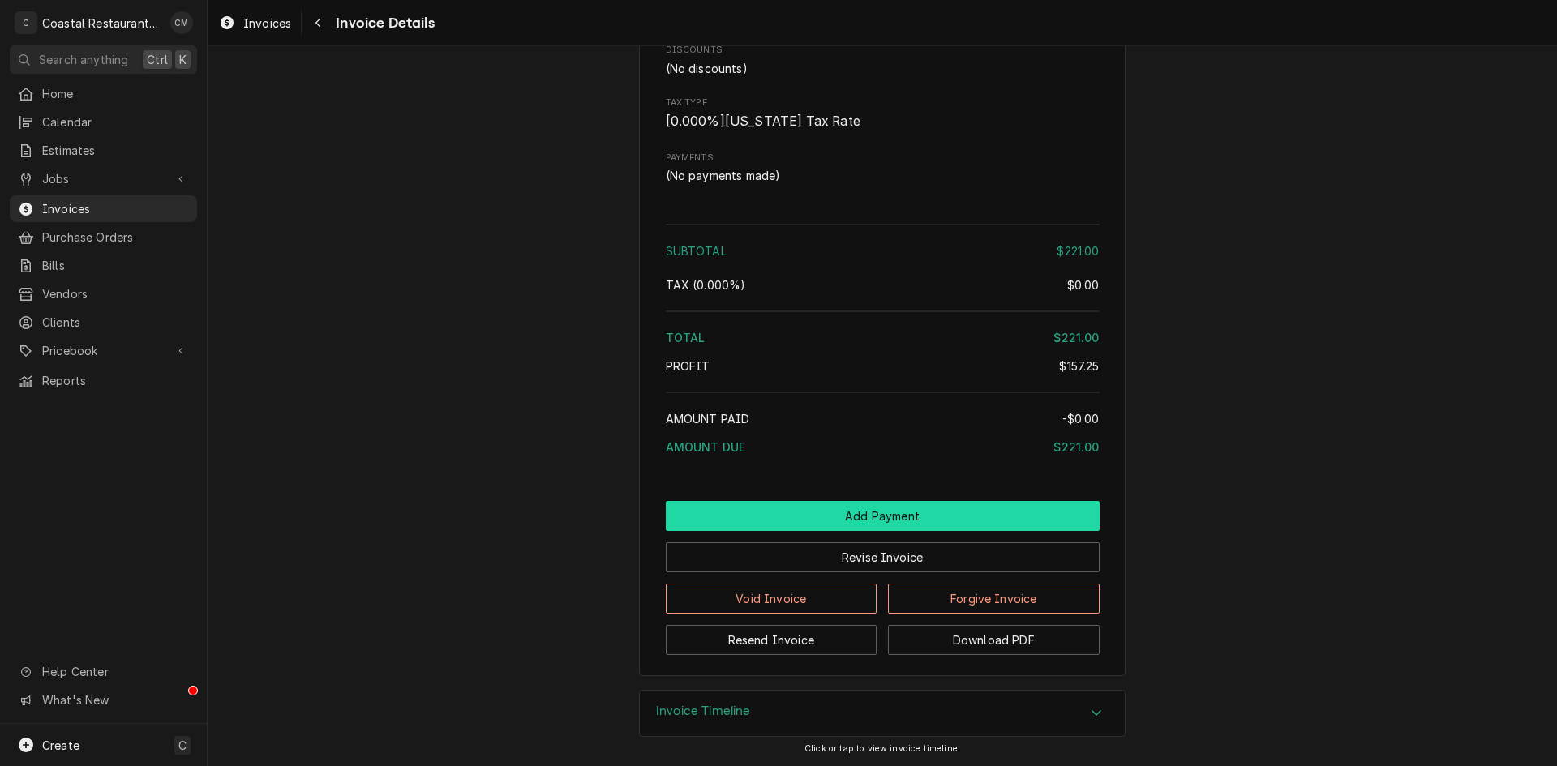
click at [853, 504] on button "Add Payment" at bounding box center [883, 516] width 434 height 30
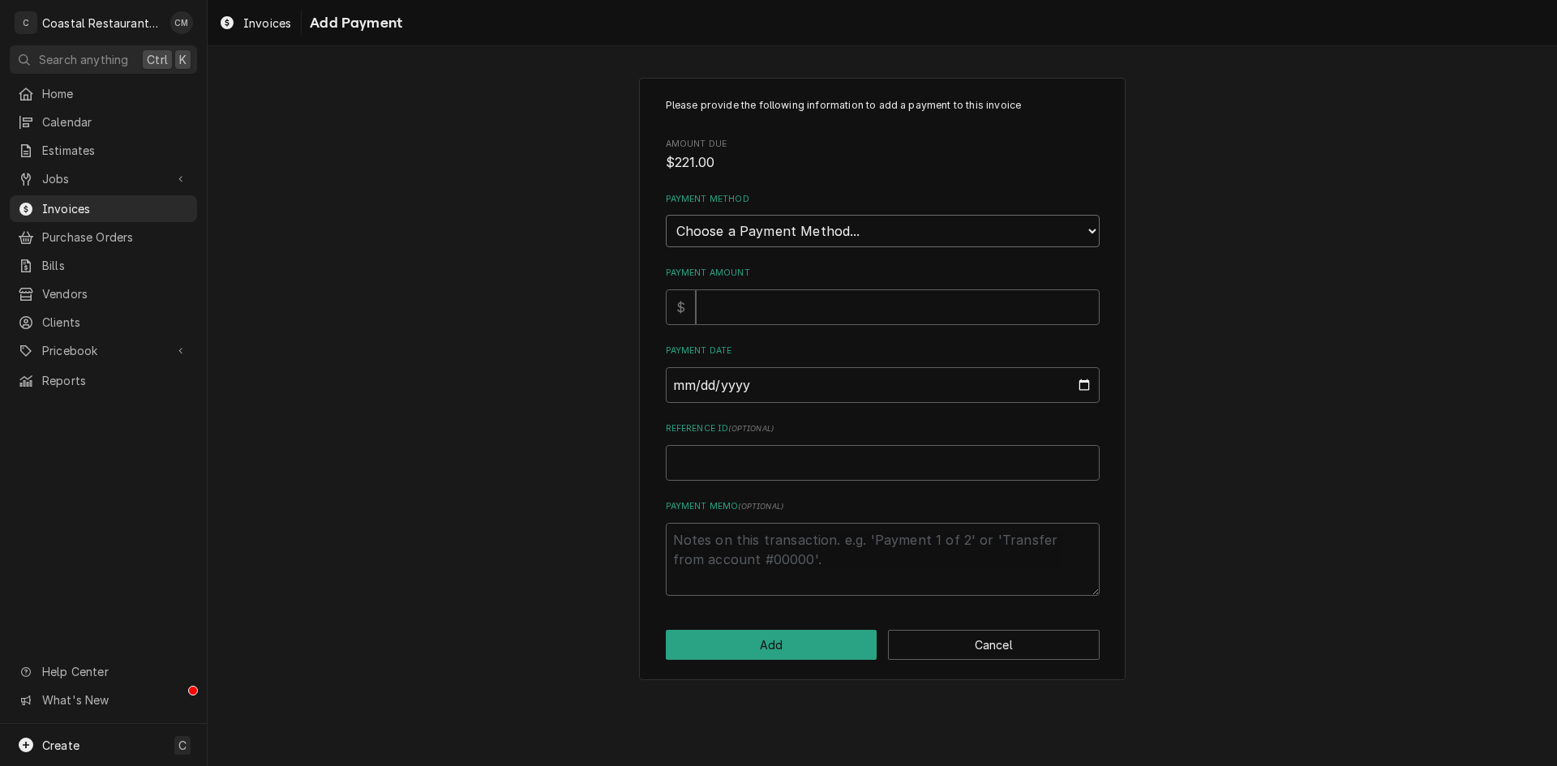
drag, startPoint x: 828, startPoint y: 235, endPoint x: 826, endPoint y: 246, distance: 10.8
click at [828, 235] on select "Choose a Payment Method... Cash Check Credit/Debit Card ACH/eCheck Other" at bounding box center [883, 231] width 434 height 32
select select "2"
click at [666, 215] on select "Choose a Payment Method... Cash Check Credit/Debit Card ACH/eCheck Other" at bounding box center [883, 231] width 434 height 32
click at [795, 302] on input "Payment Amount" at bounding box center [898, 308] width 404 height 36
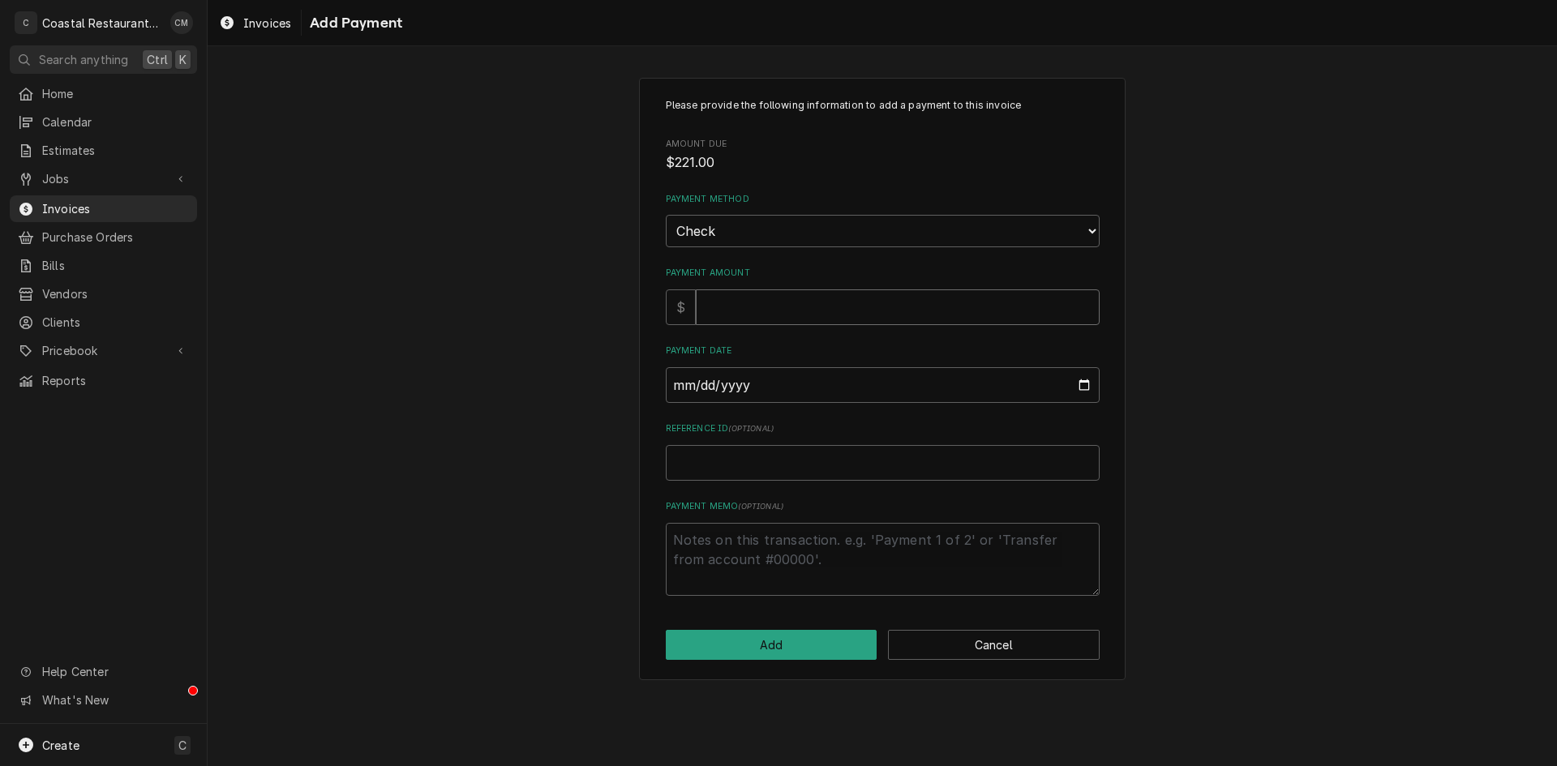
type textarea "x"
type input "2"
type textarea "x"
type input "22"
type textarea "x"
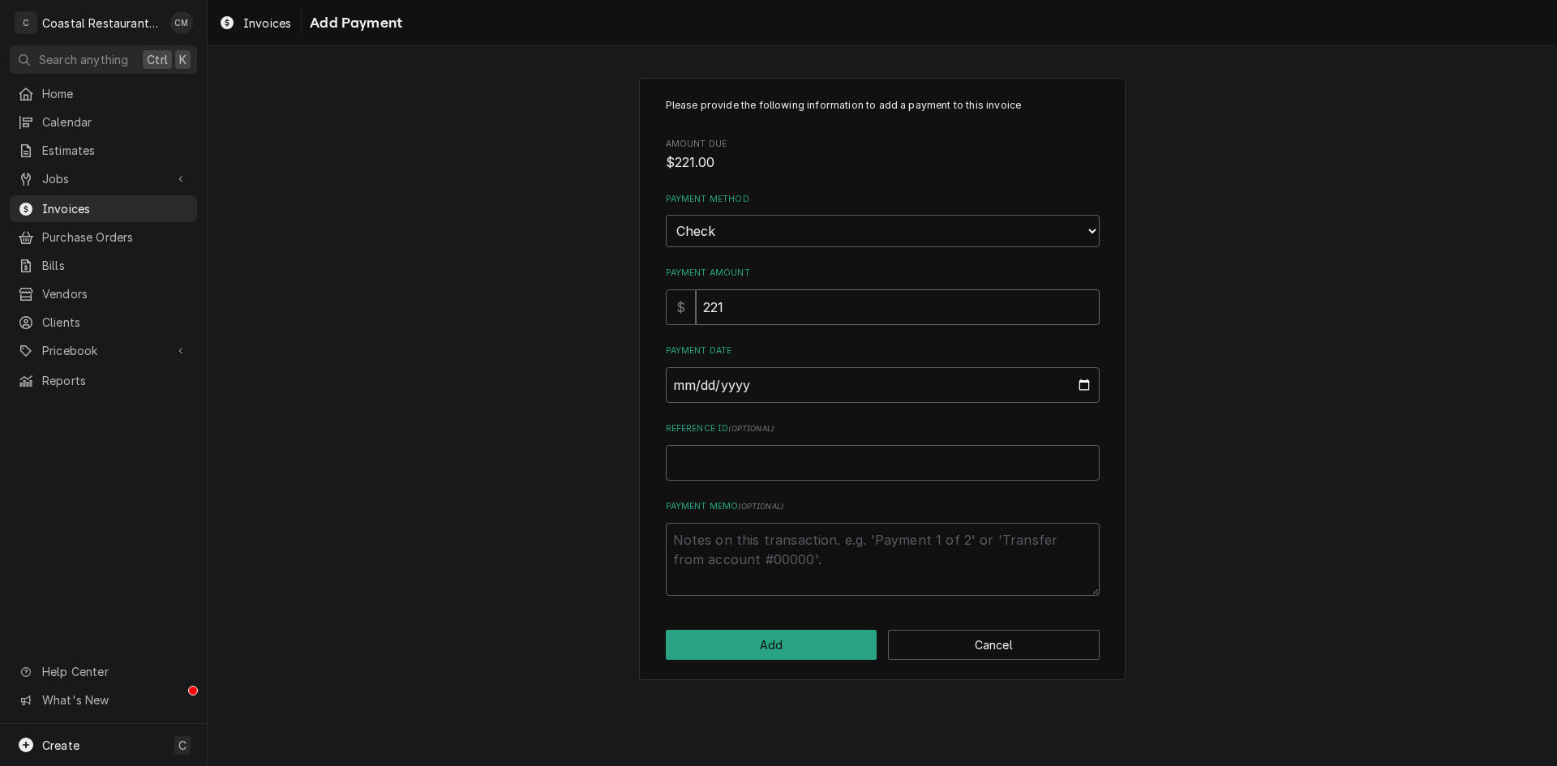
type input "221"
type input "0002-08-19"
type textarea "x"
type input "0020-08-19"
type textarea "x"
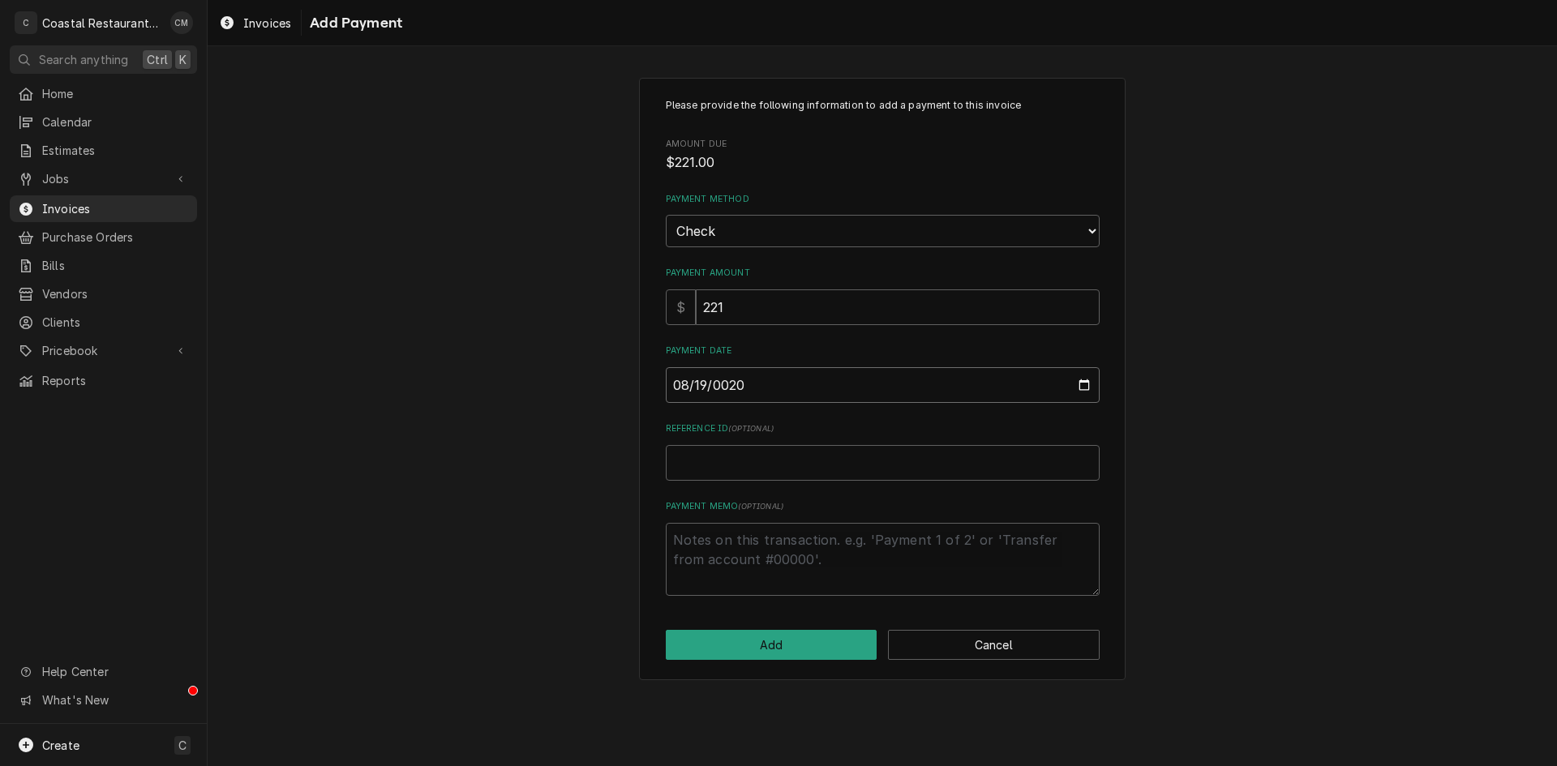
type input "0202-08-19"
type textarea "x"
type input "2025-08-19"
type textarea "x"
type input "4"
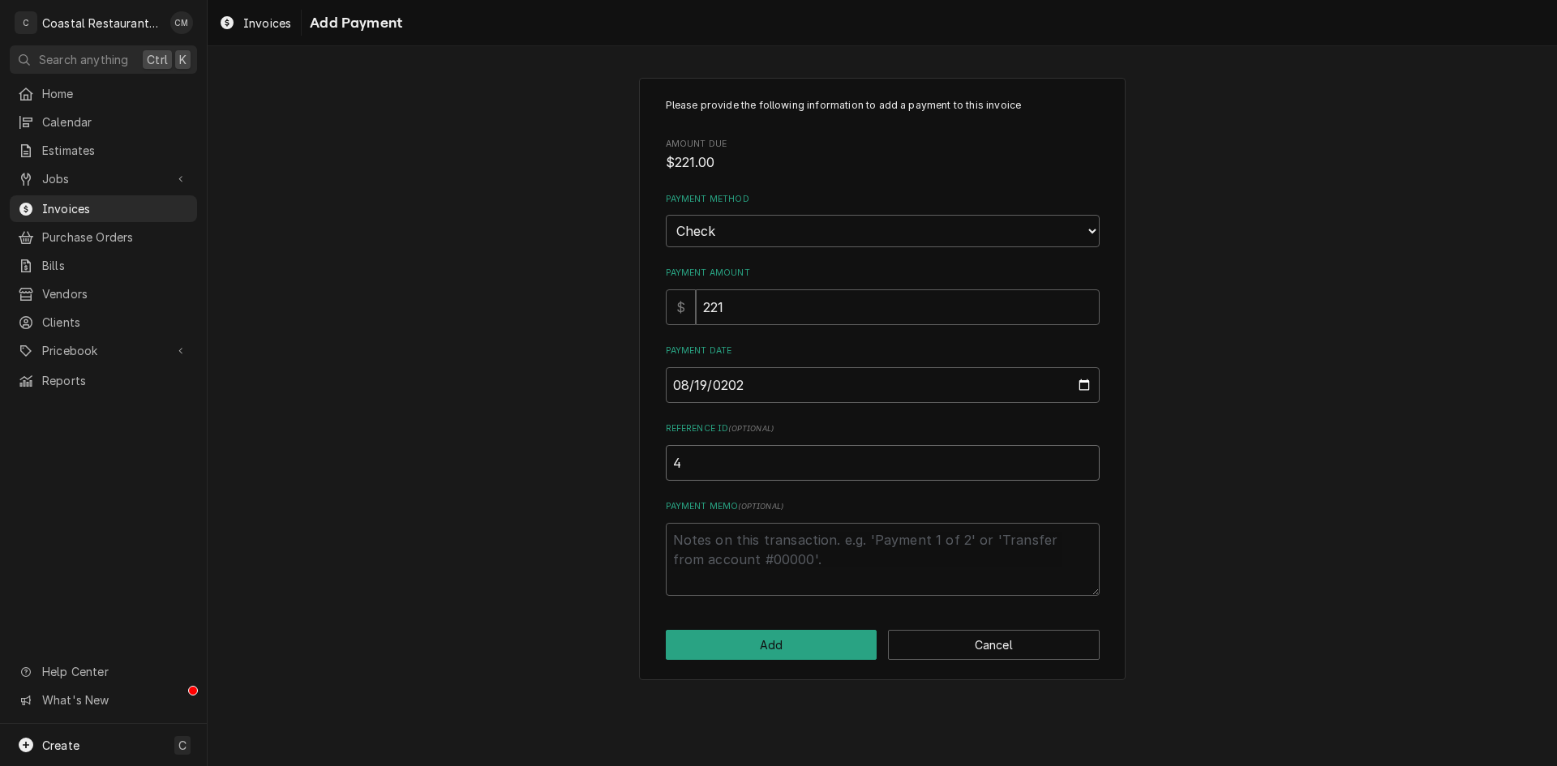
type textarea "x"
type input "40"
type textarea "x"
type input "406"
type textarea "x"
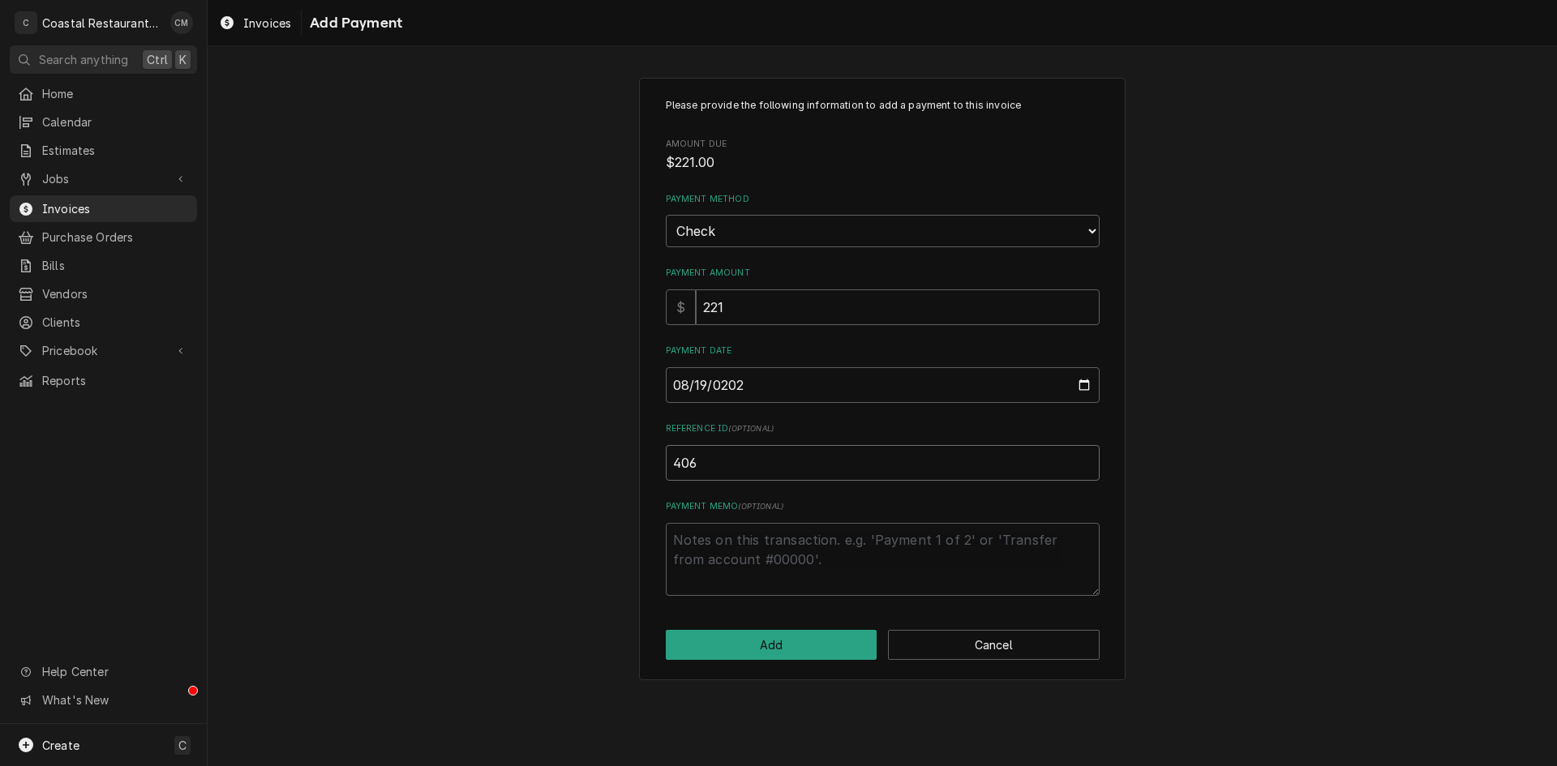
type input "4064"
type textarea "x"
type input "40649"
type textarea "x"
type input "406493"
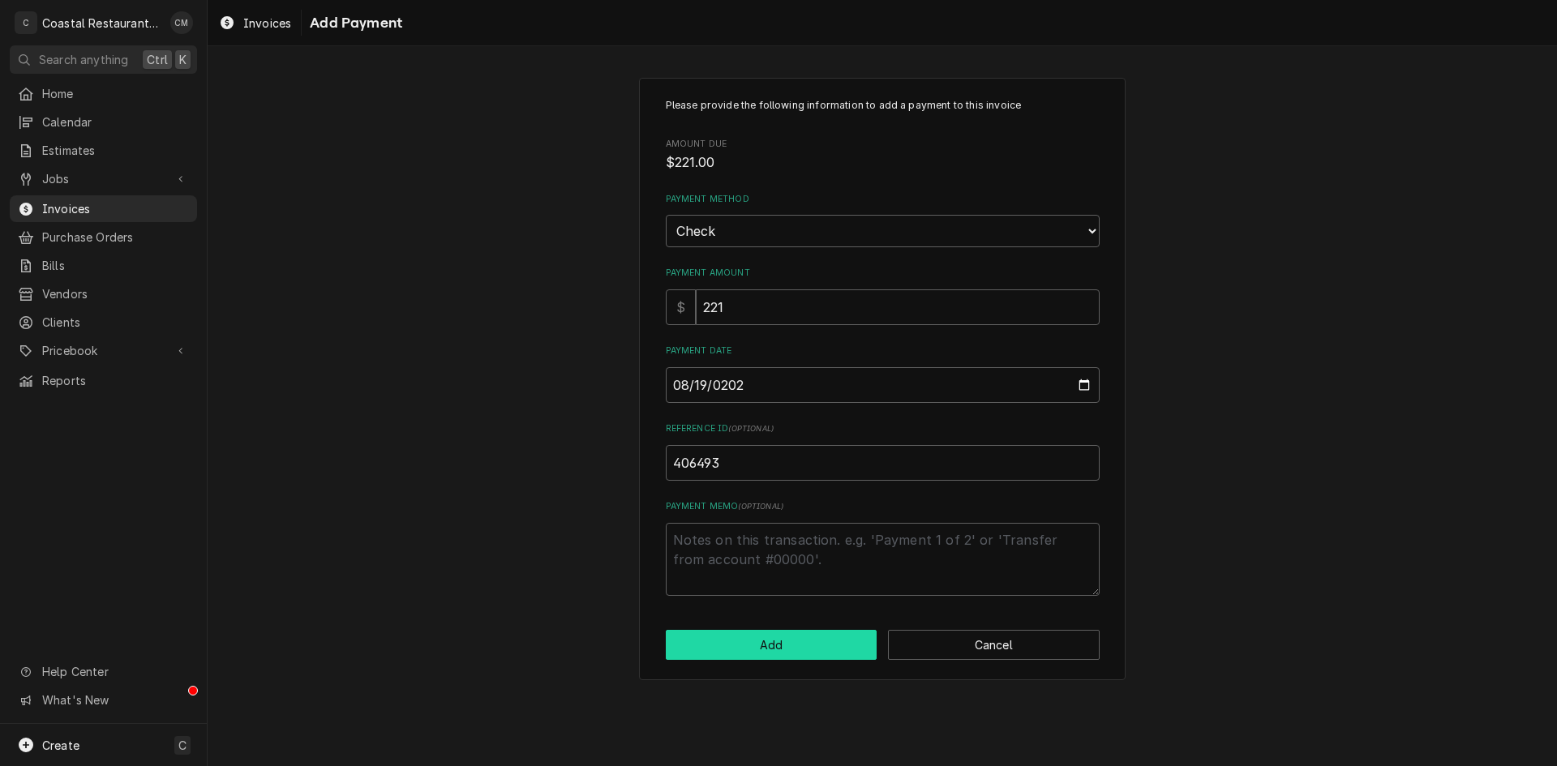
click button "Add" at bounding box center [772, 645] width 212 height 30
type textarea "x"
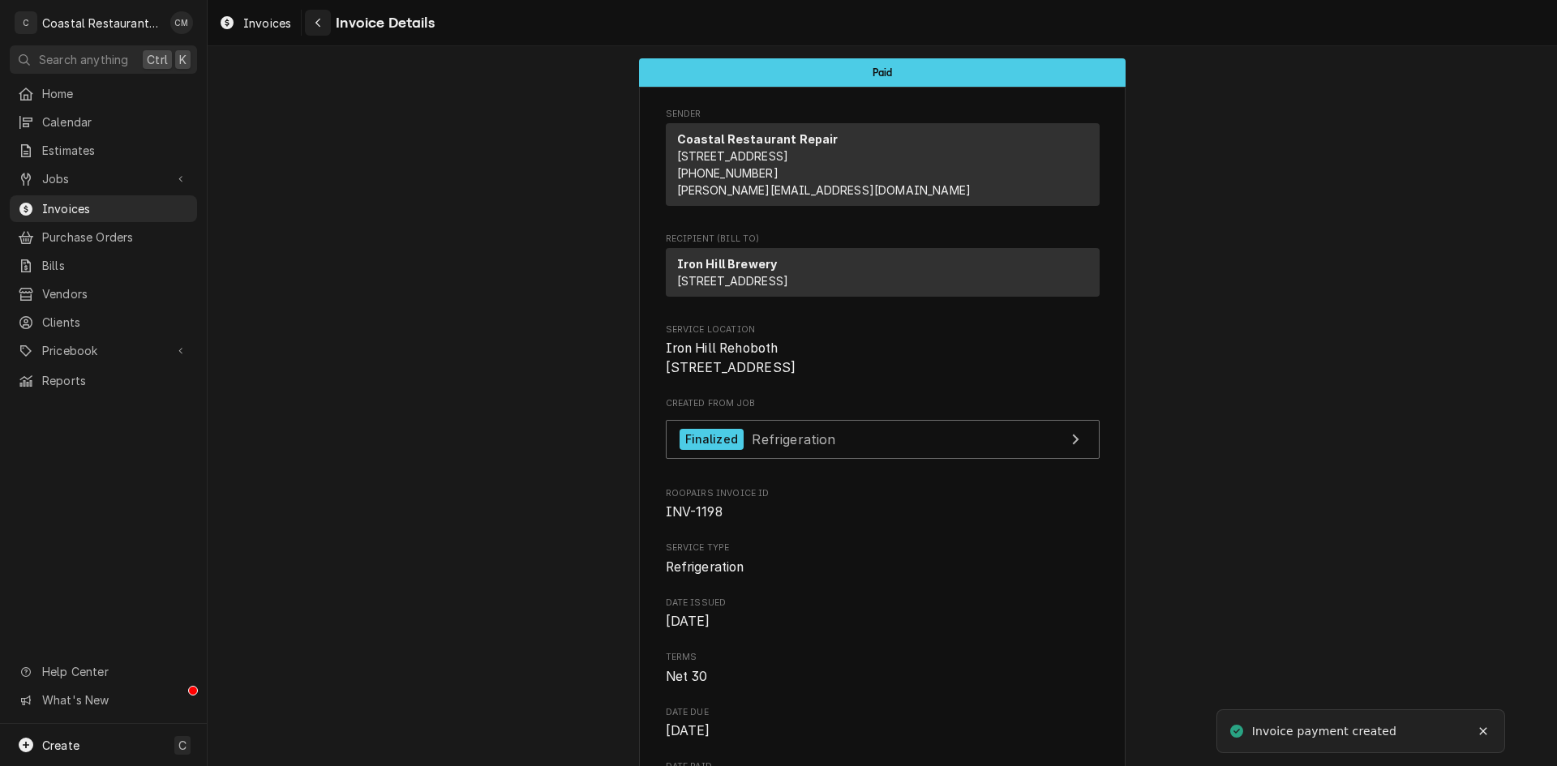
click at [320, 21] on icon "Navigate back" at bounding box center [318, 22] width 7 height 11
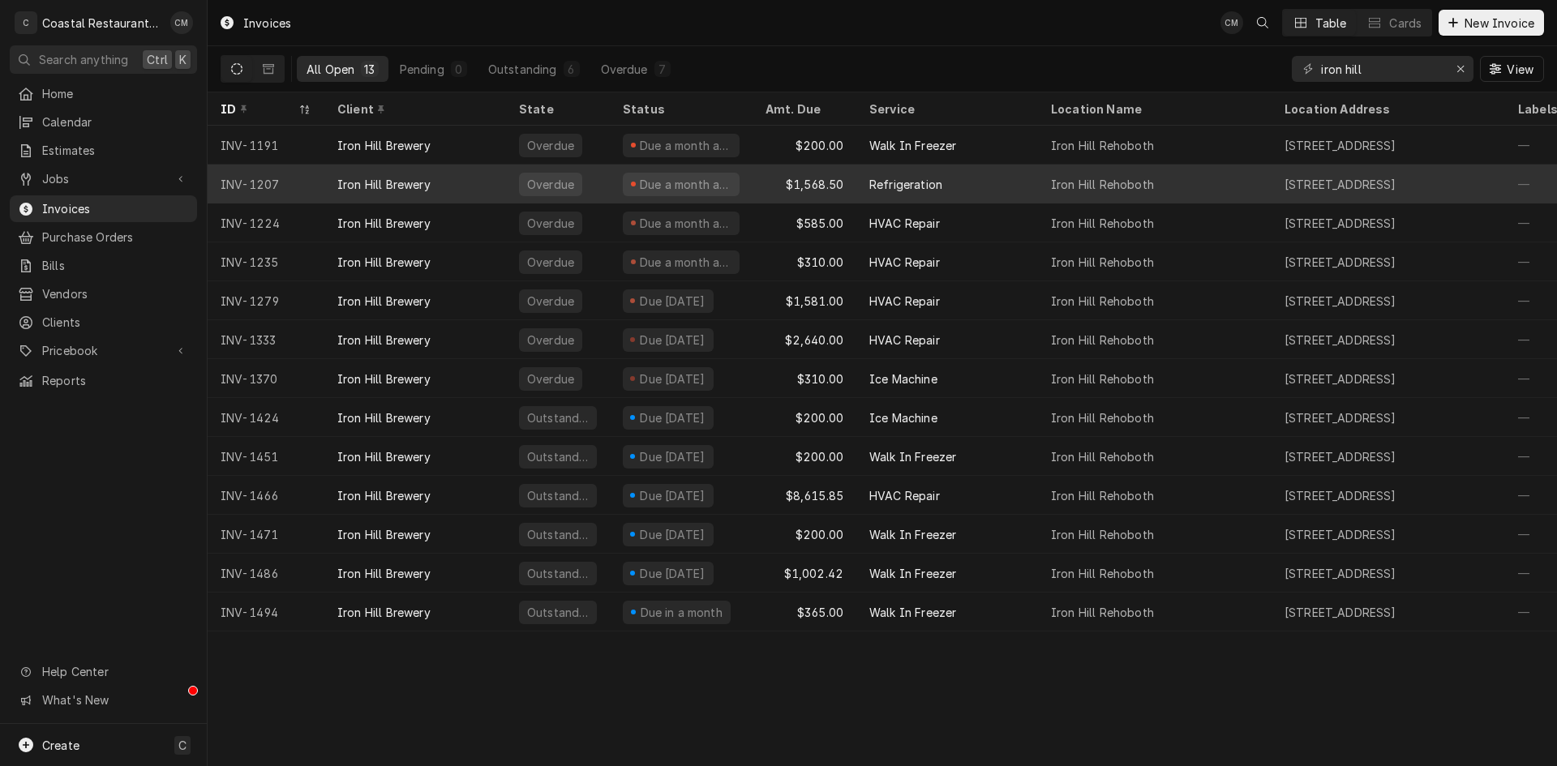
click at [466, 178] on div "Iron Hill Brewery" at bounding box center [415, 184] width 182 height 39
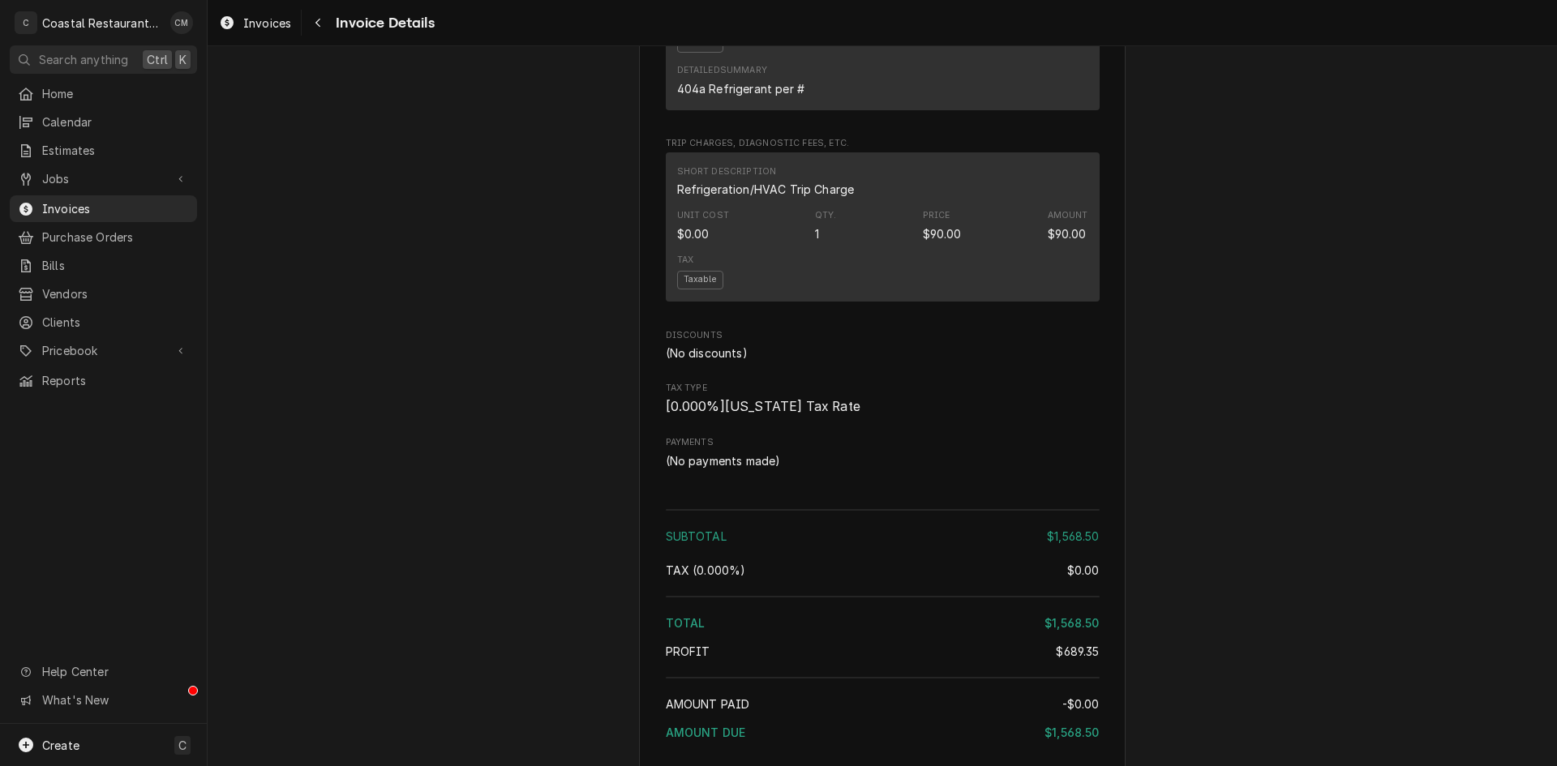
scroll to position [1703, 0]
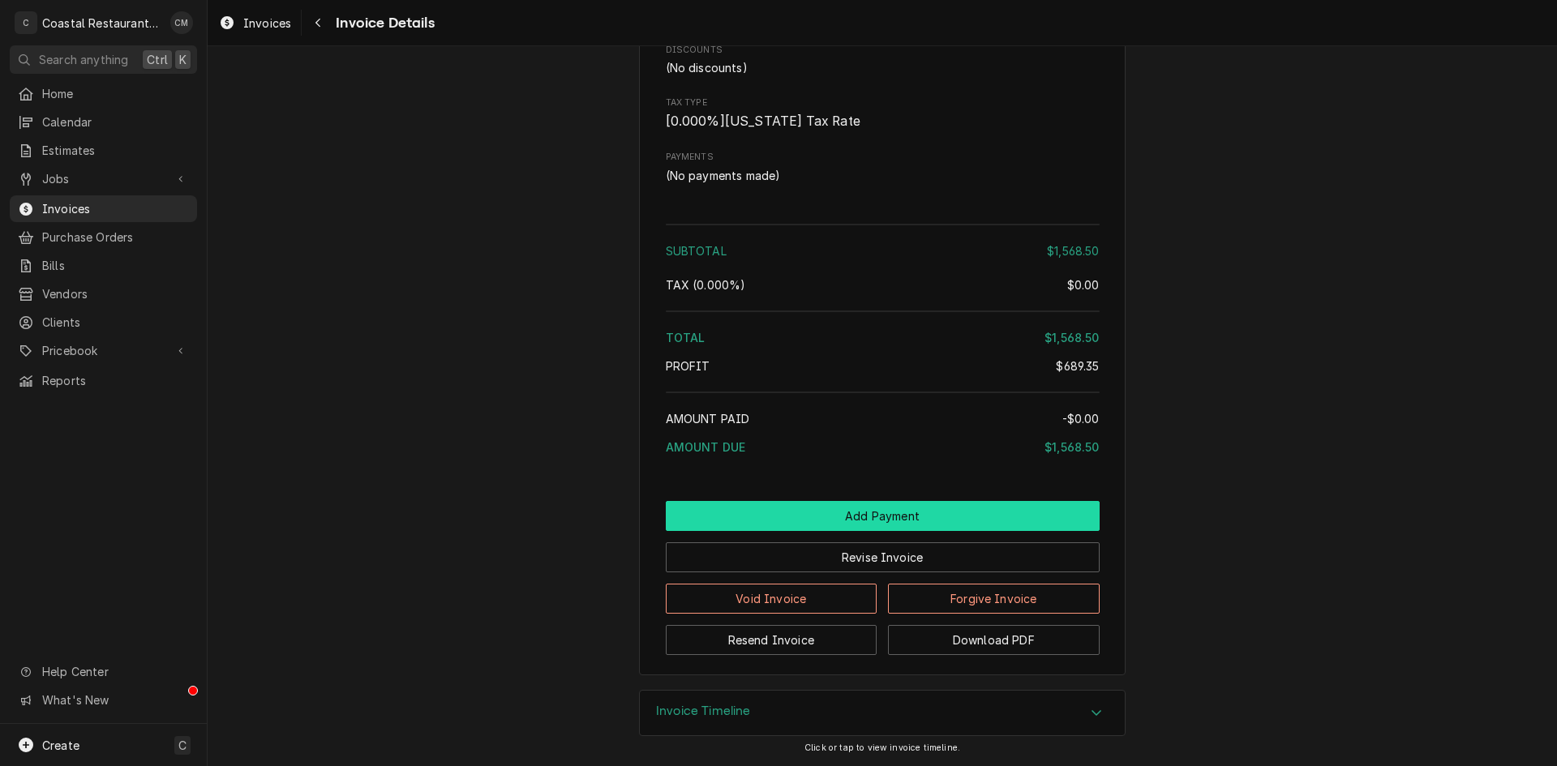
click at [837, 531] on button "Add Payment" at bounding box center [883, 516] width 434 height 30
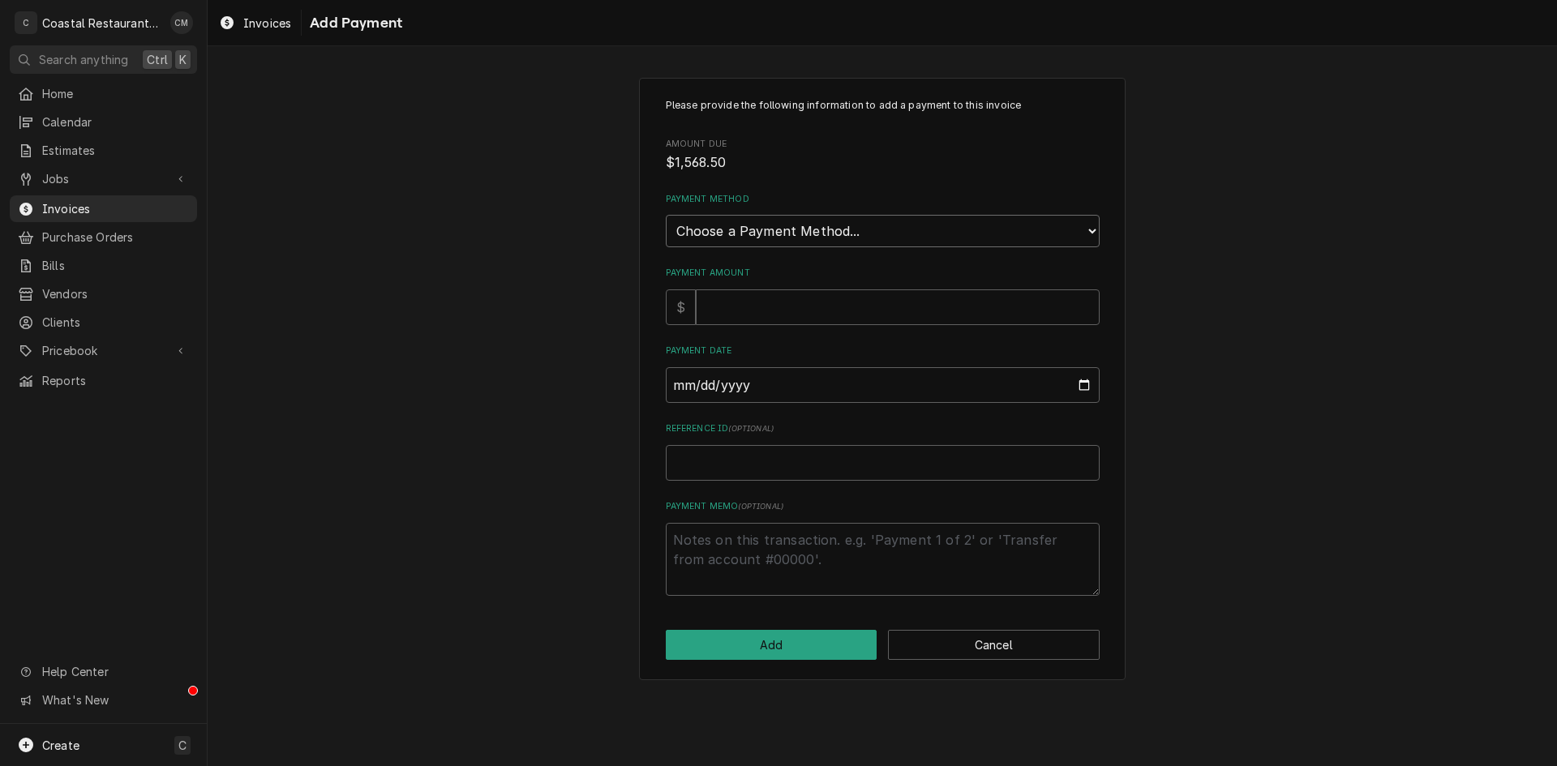
click at [795, 231] on select "Choose a Payment Method... Cash Check Credit/Debit Card ACH/eCheck Other" at bounding box center [883, 231] width 434 height 32
select select "2"
click at [666, 215] on select "Choose a Payment Method... Cash Check Credit/Debit Card ACH/eCheck Other" at bounding box center [883, 231] width 434 height 32
click at [780, 310] on input "Payment Amount" at bounding box center [898, 308] width 404 height 36
type textarea "x"
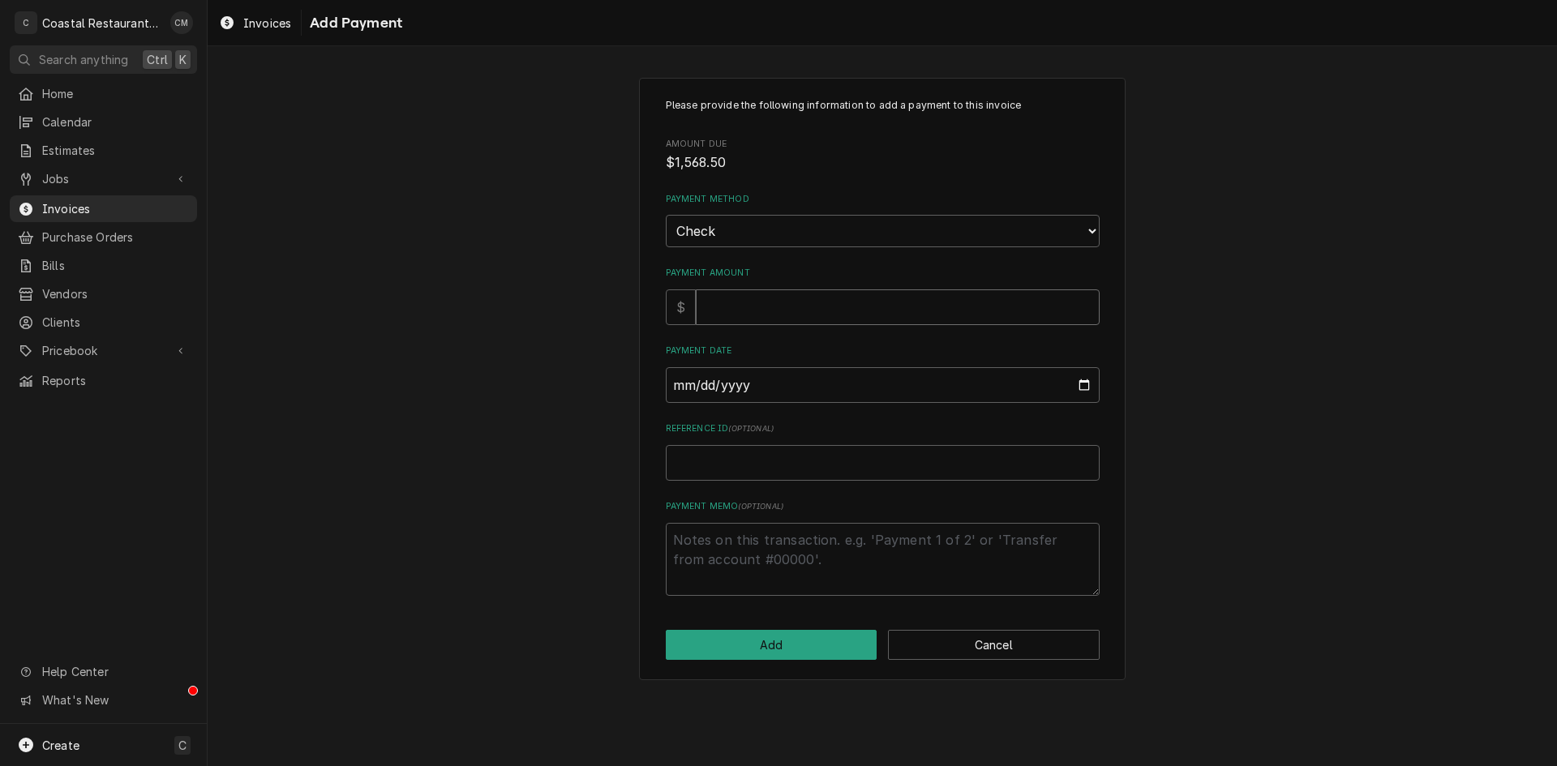
type input "1"
type textarea "x"
type input "15"
type textarea "x"
type input "156"
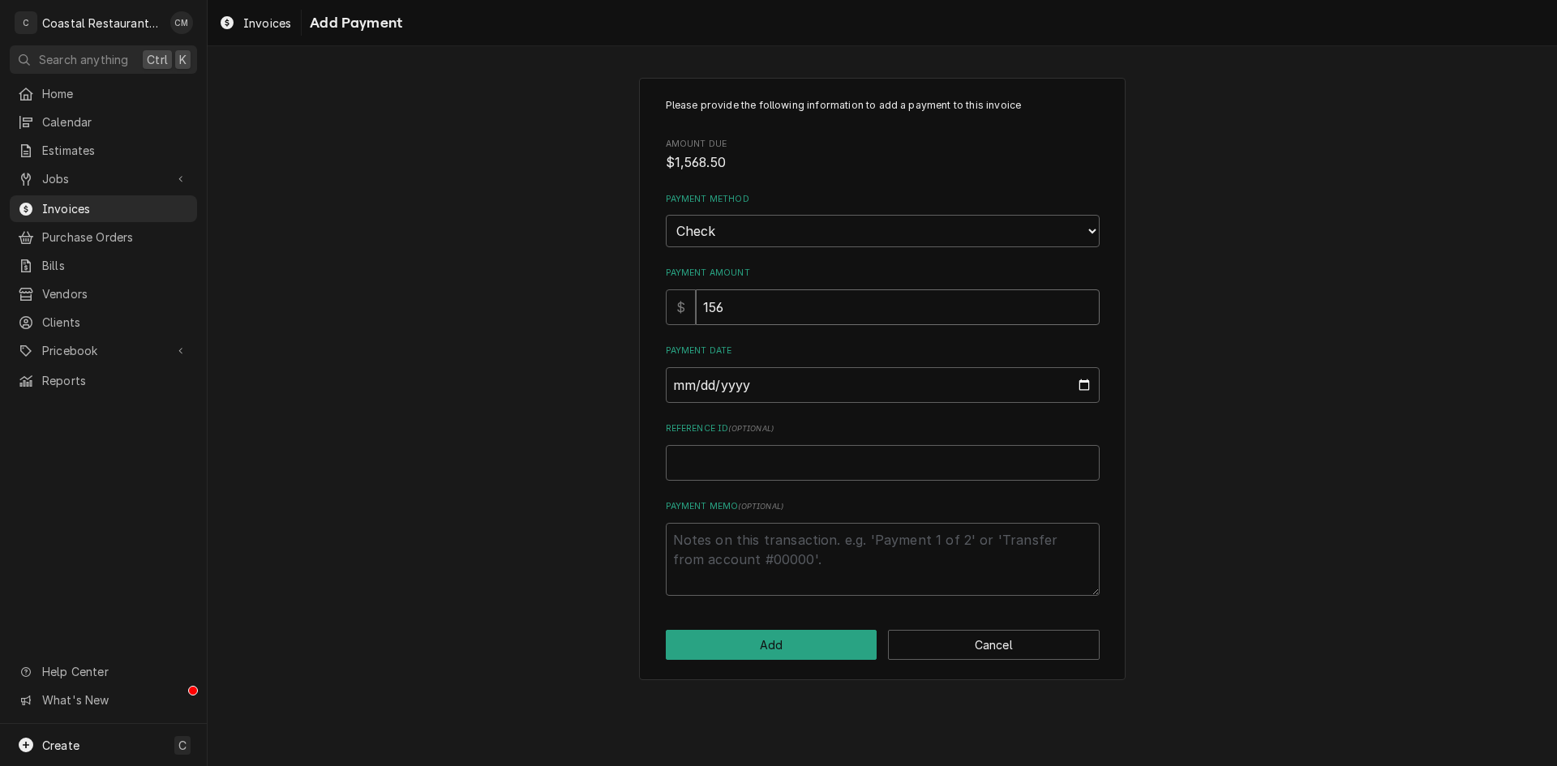
type textarea "x"
type input "1568"
type textarea "x"
type input "1568.5"
type input "0002-08-19"
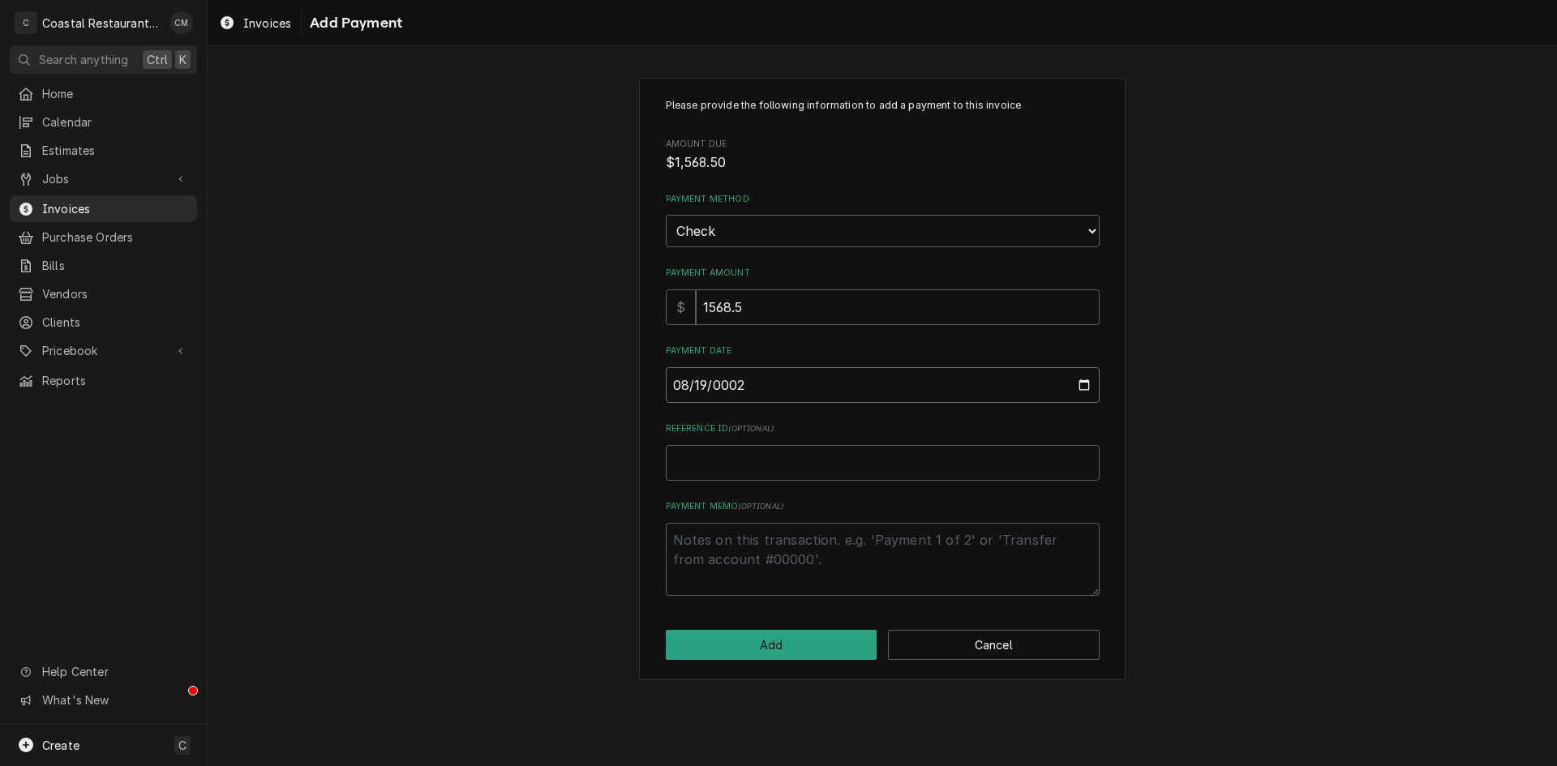
type textarea "x"
type input "0020-08-19"
type textarea "x"
type input "0202-08-19"
type textarea "x"
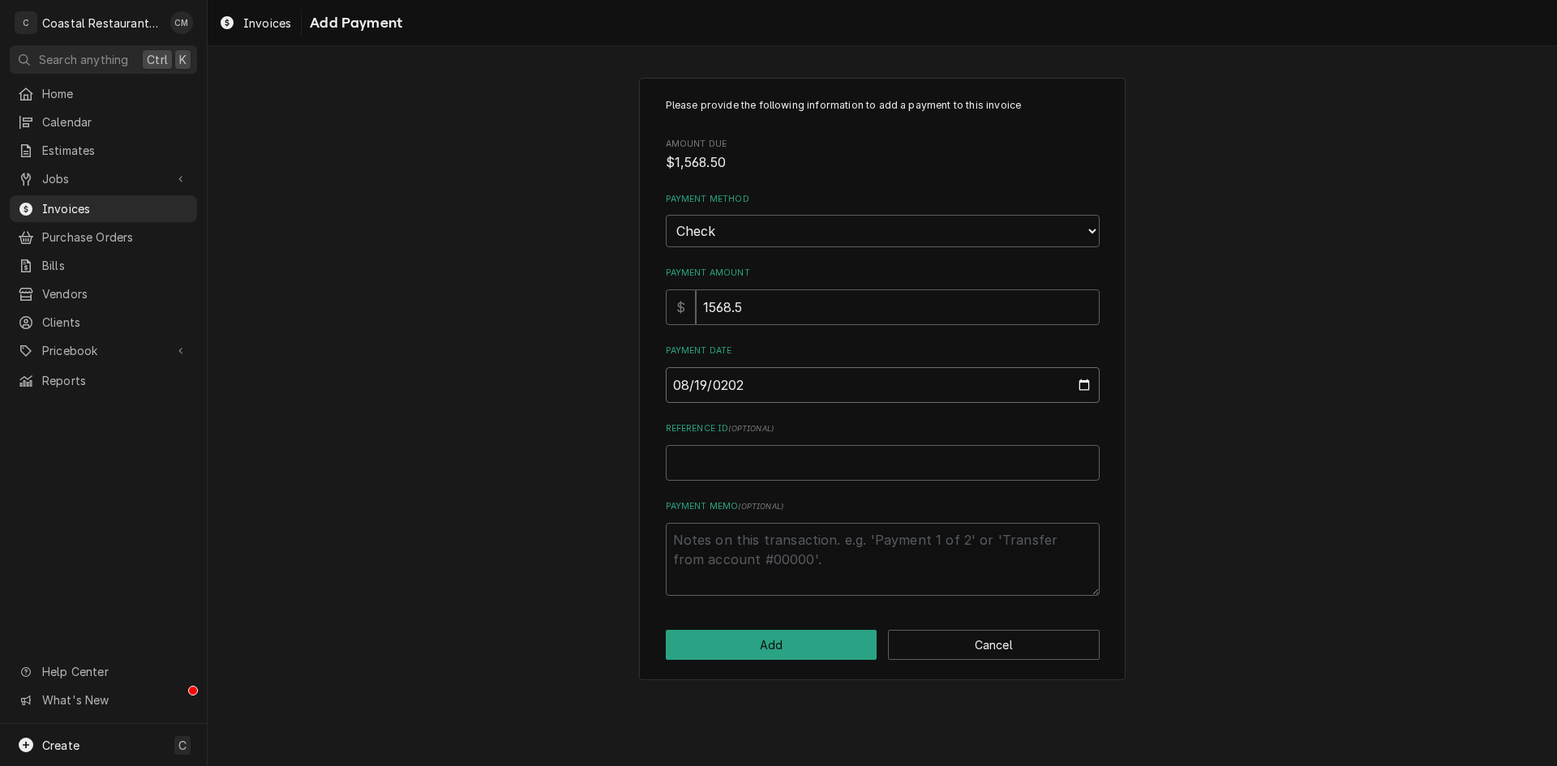
type input "[DATE]"
type textarea "x"
type input "4"
type textarea "x"
type input "40"
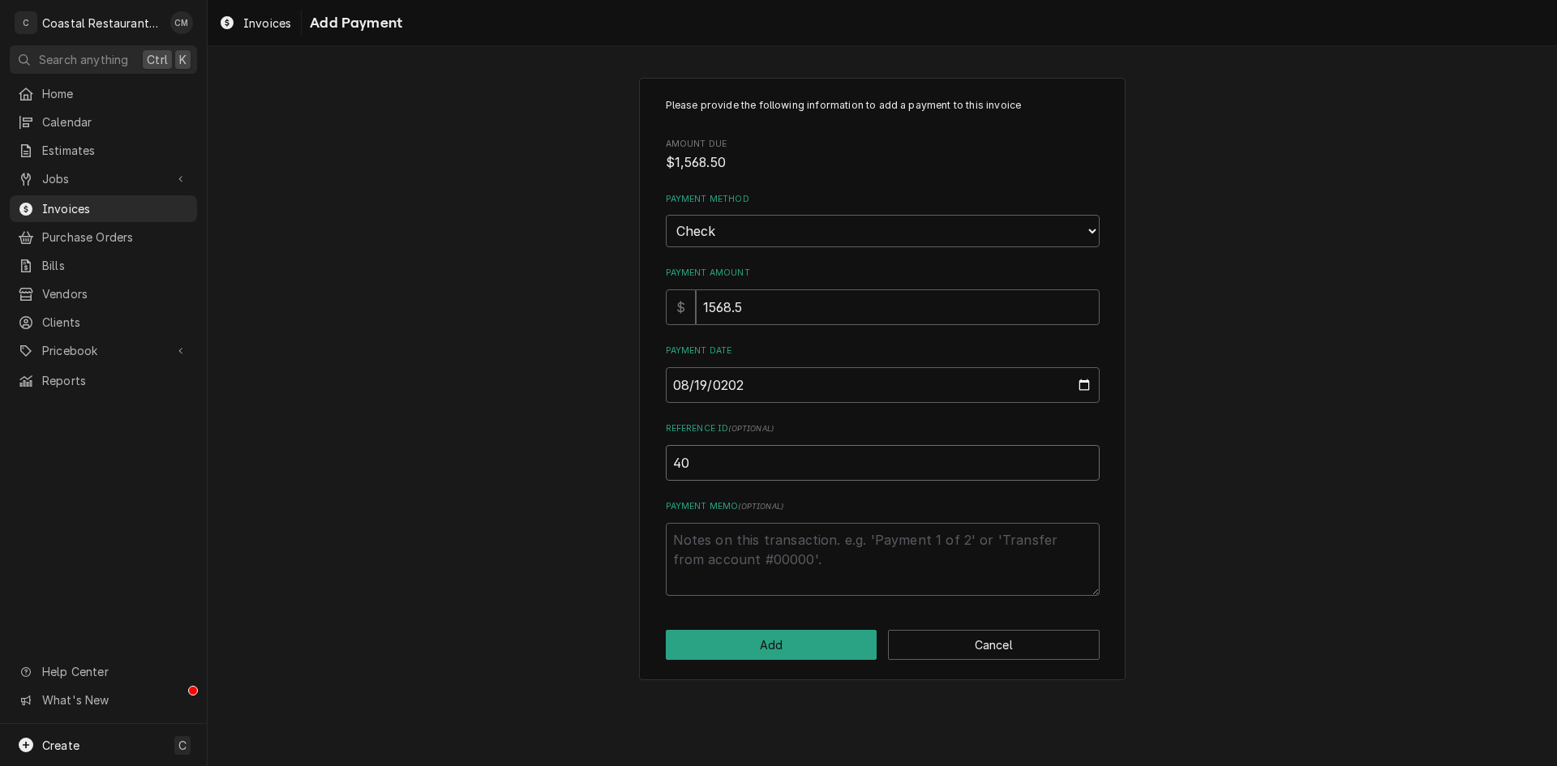
type textarea "x"
type input "406"
type textarea "x"
type input "4064"
type textarea "x"
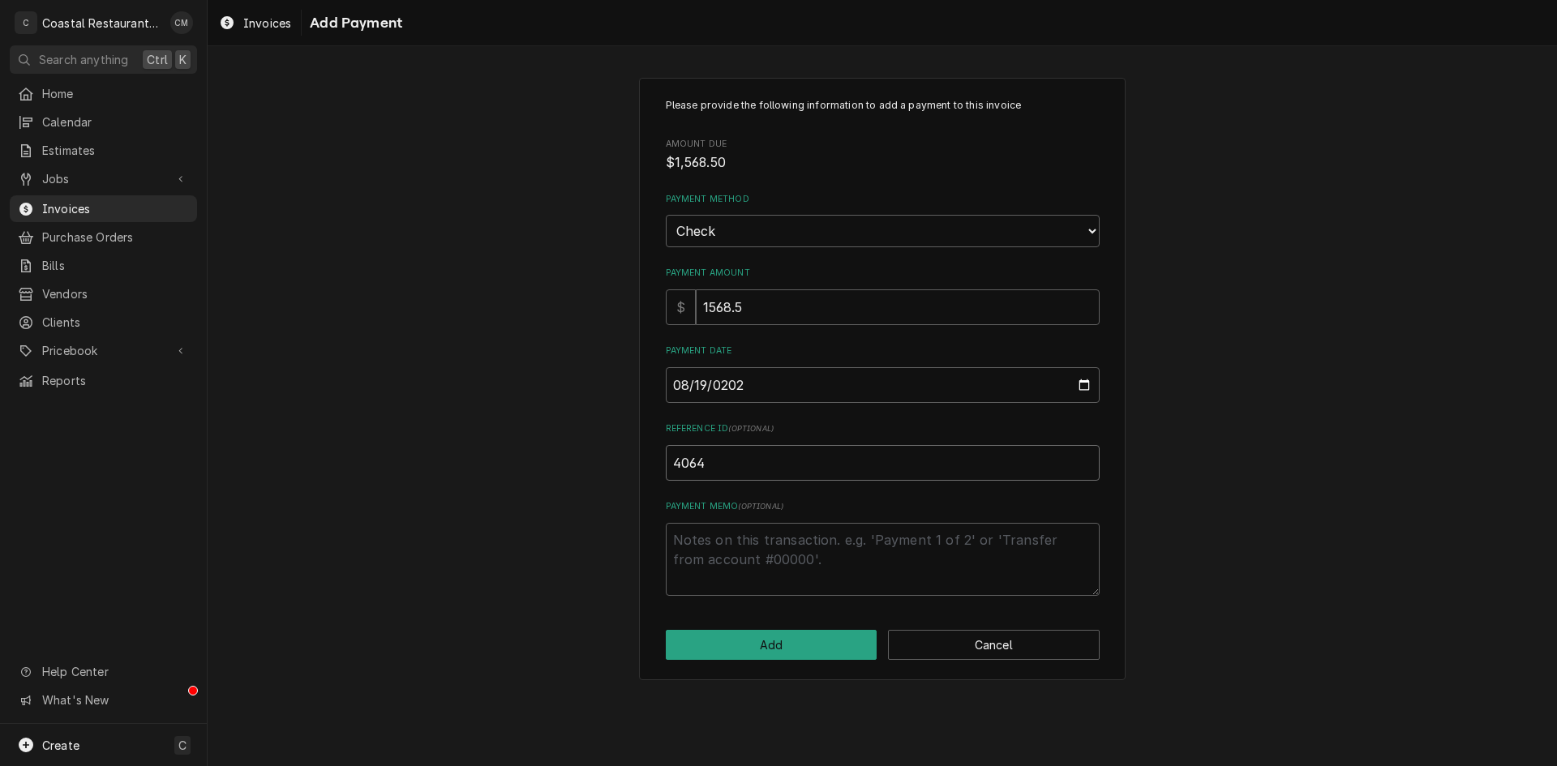
type input "40649"
type textarea "x"
type input "406493"
click button "Add" at bounding box center [772, 645] width 212 height 30
type textarea "x"
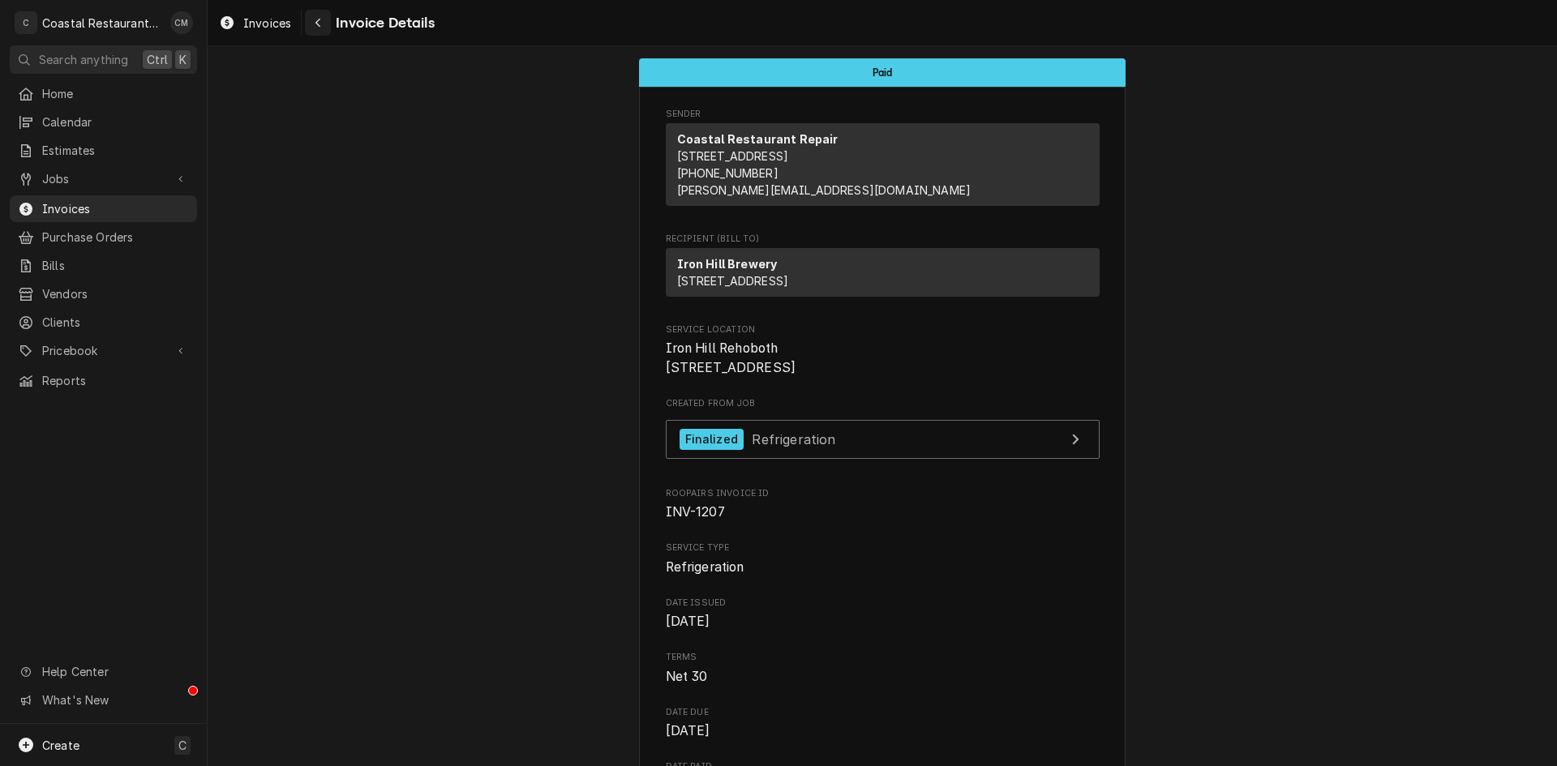
click at [319, 25] on icon "Navigate back" at bounding box center [317, 23] width 5 height 9
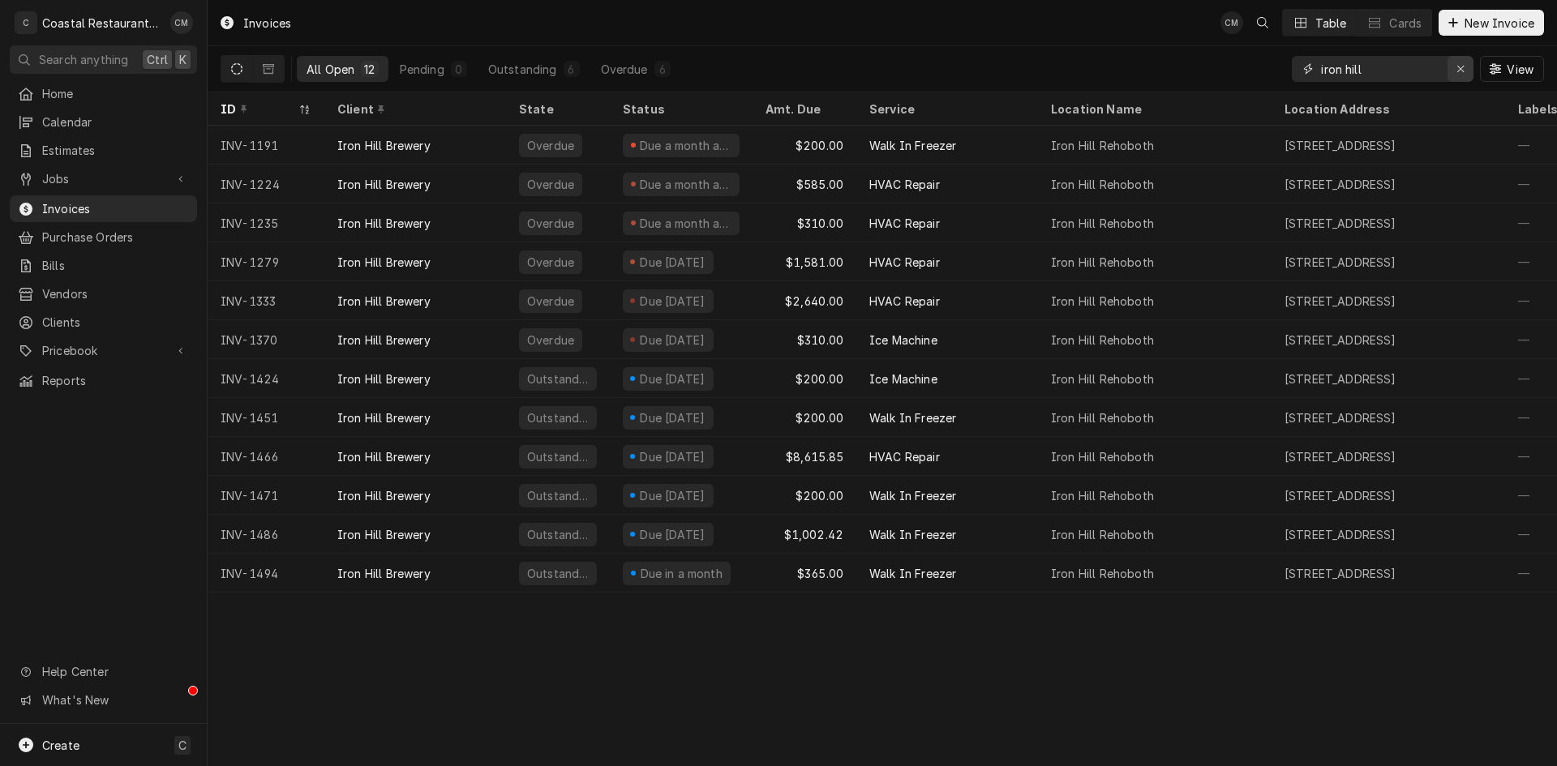
click at [1461, 71] on icon "Erase input" at bounding box center [1461, 68] width 9 height 11
